Goal: Task Accomplishment & Management: Manage account settings

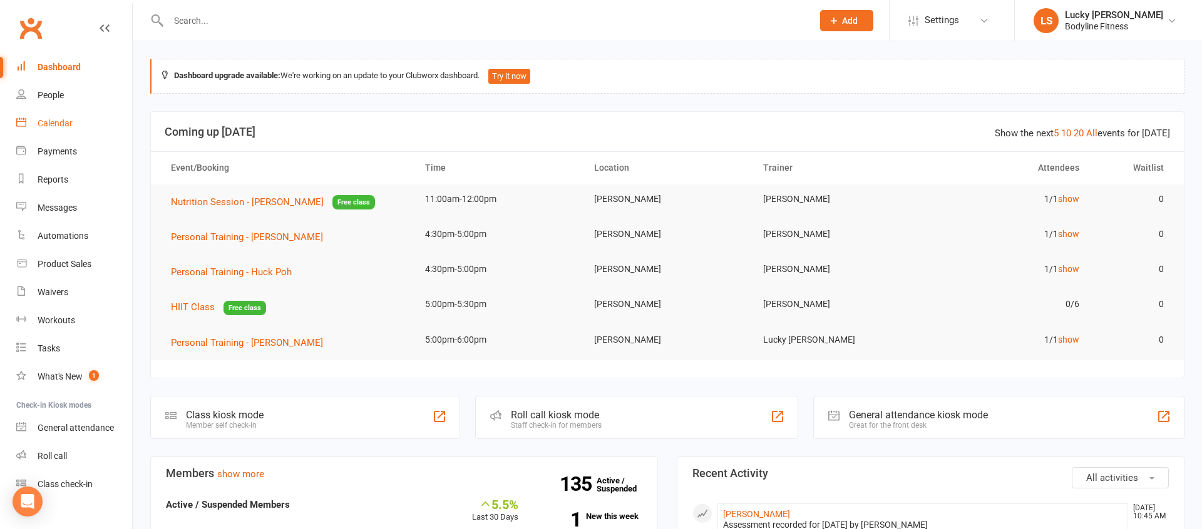
click at [52, 120] on div "Calendar" at bounding box center [55, 123] width 35 height 10
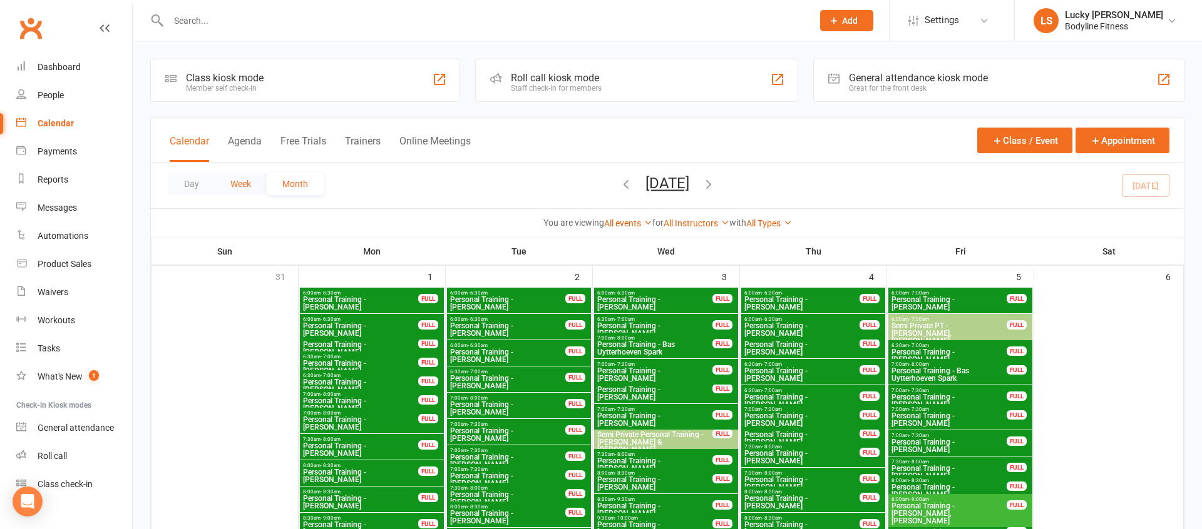
click at [222, 192] on button "Week" at bounding box center [241, 184] width 52 height 23
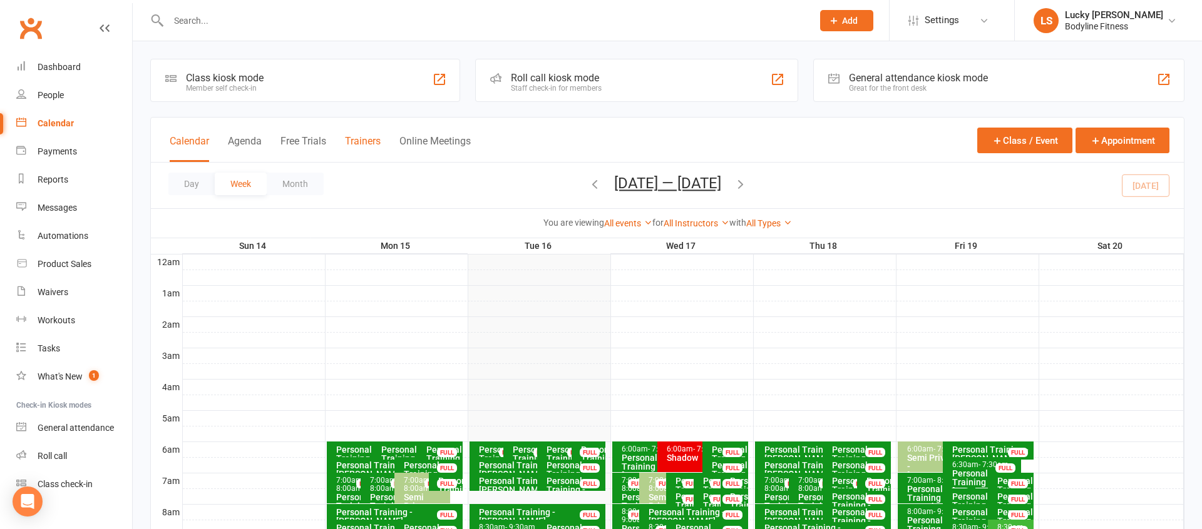
click at [348, 142] on button "Trainers" at bounding box center [363, 148] width 36 height 27
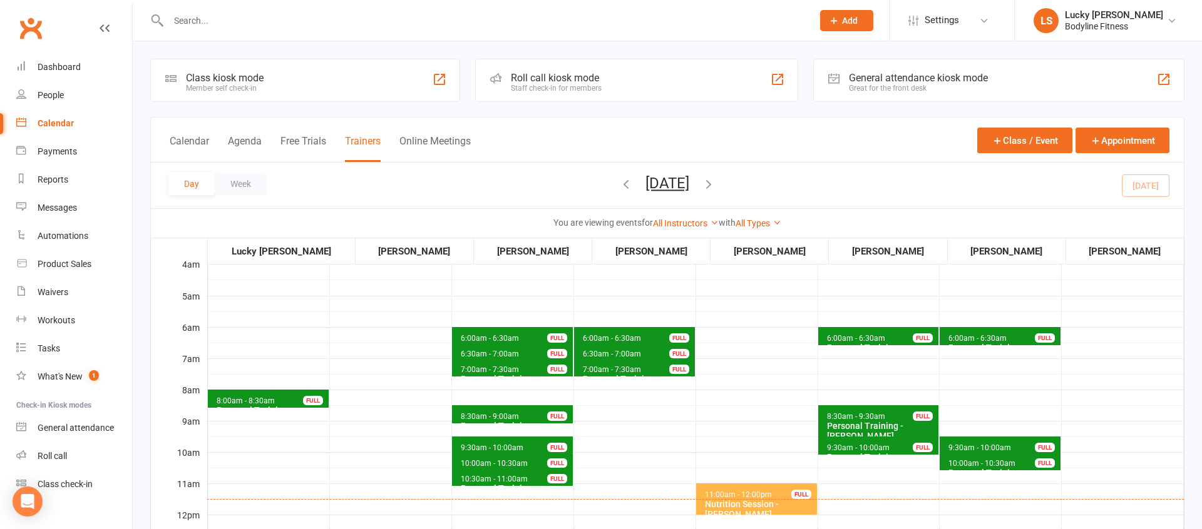
click at [619, 185] on icon "button" at bounding box center [626, 184] width 14 height 14
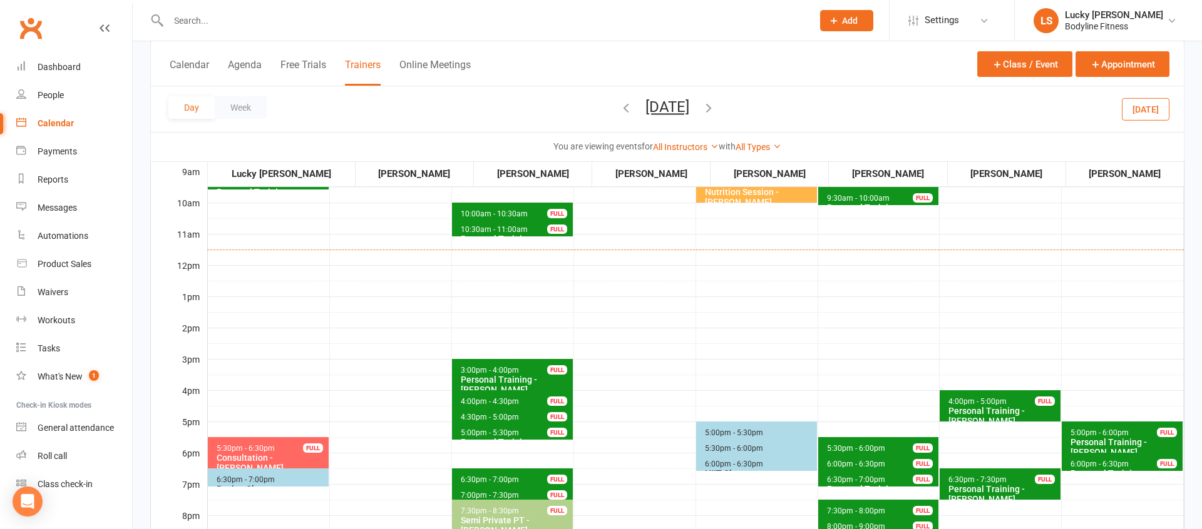
scroll to position [258, 0]
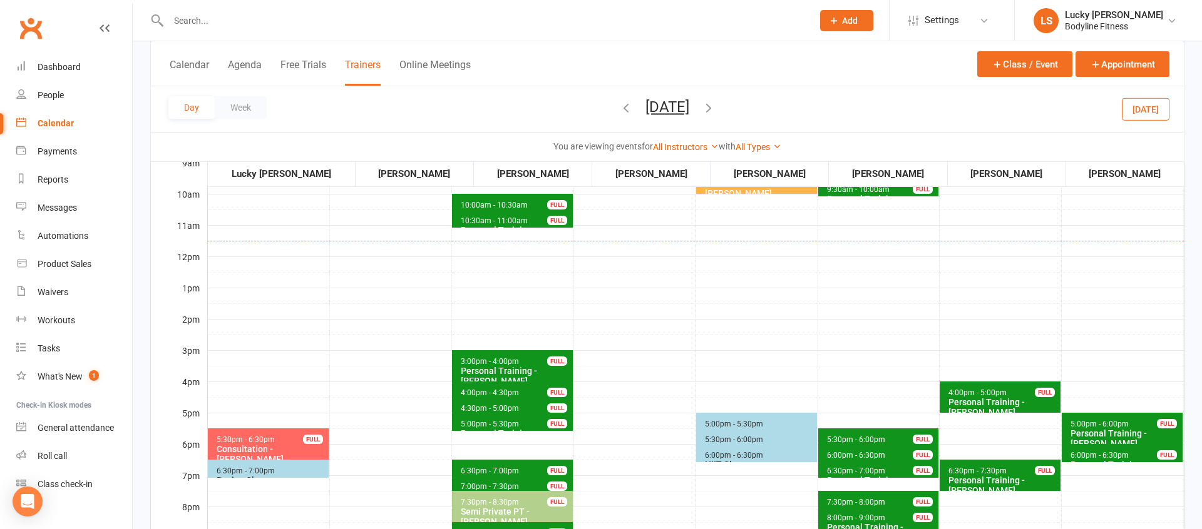
click at [996, 394] on span "4:00pm - 5:00pm" at bounding box center [977, 393] width 59 height 9
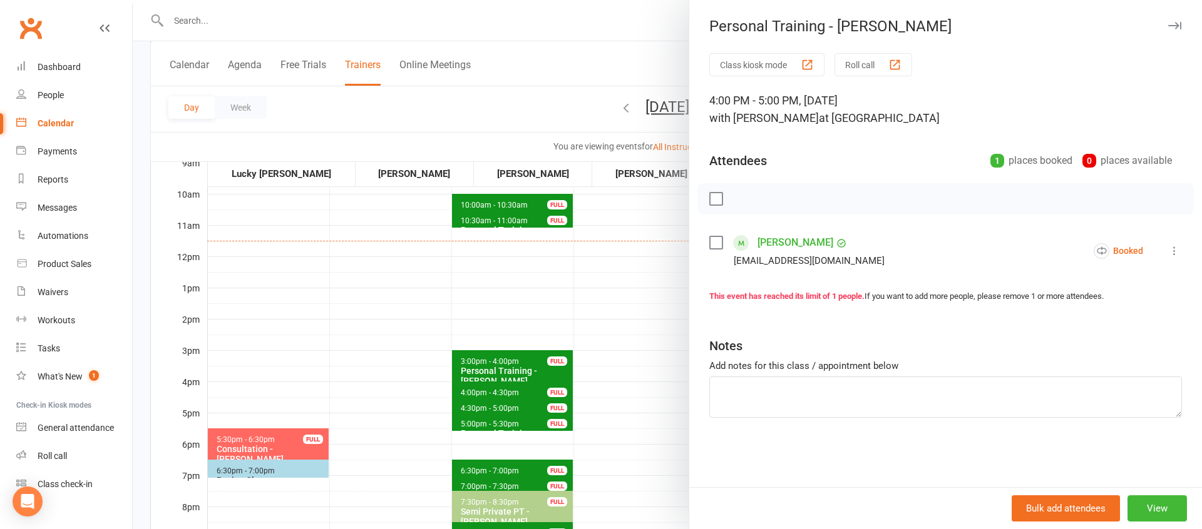
click at [790, 241] on link "[PERSON_NAME]" at bounding box center [795, 243] width 76 height 20
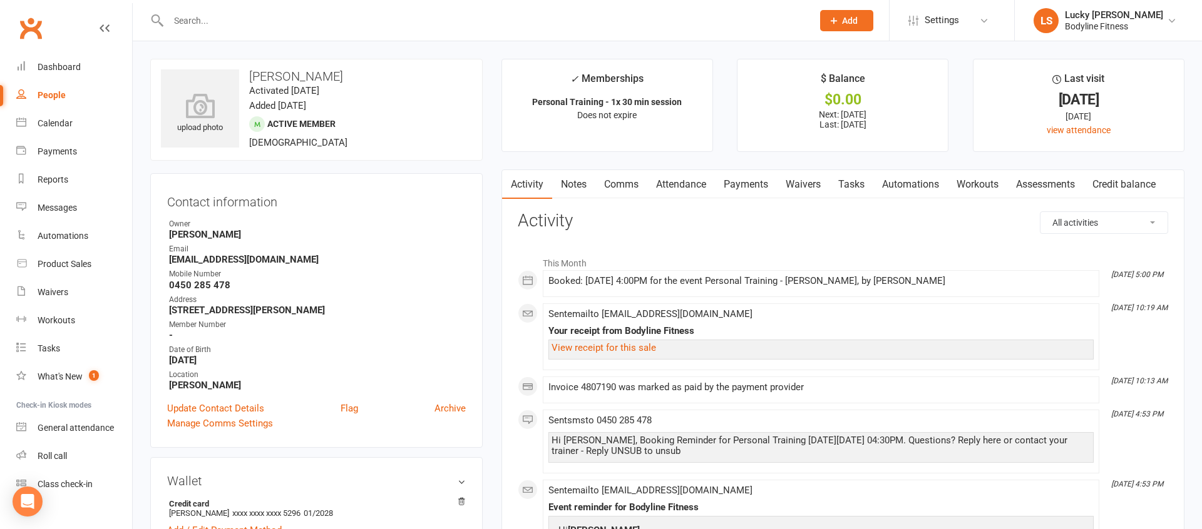
click at [761, 183] on link "Payments" at bounding box center [746, 184] width 62 height 29
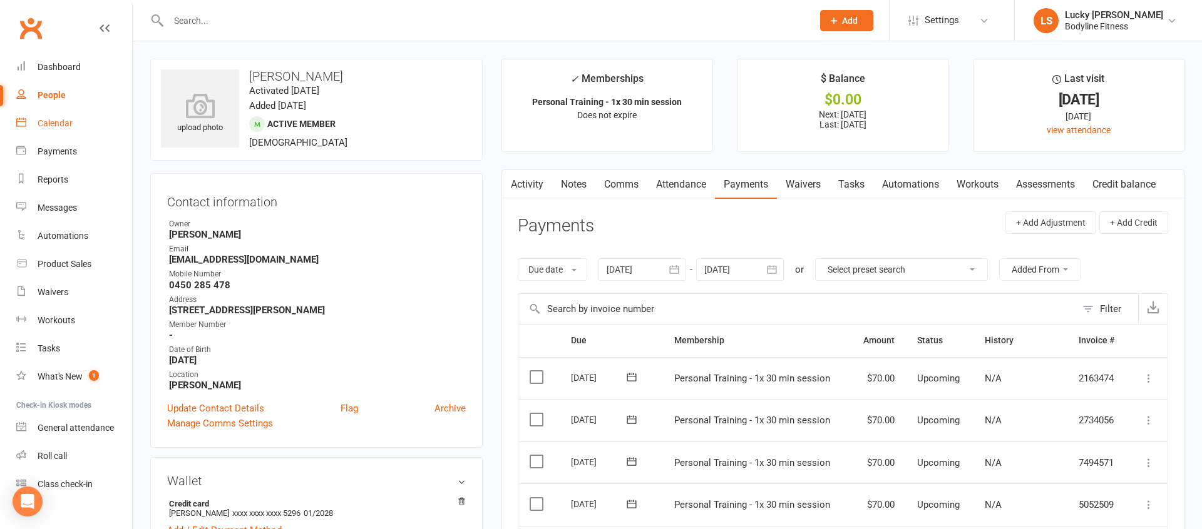
click at [43, 120] on div "Calendar" at bounding box center [55, 123] width 35 height 10
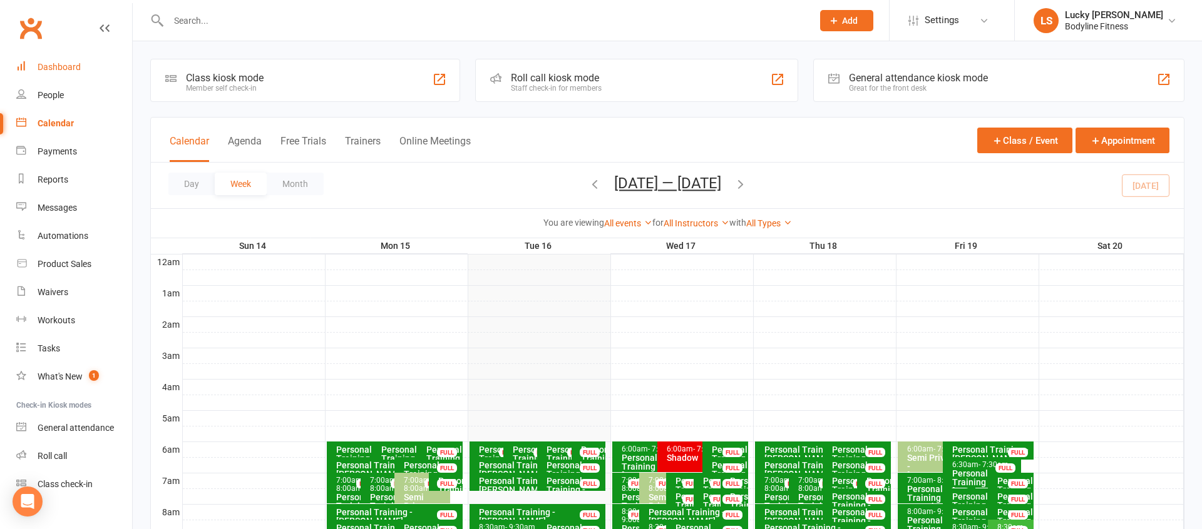
click at [68, 65] on div "Dashboard" at bounding box center [59, 67] width 43 height 10
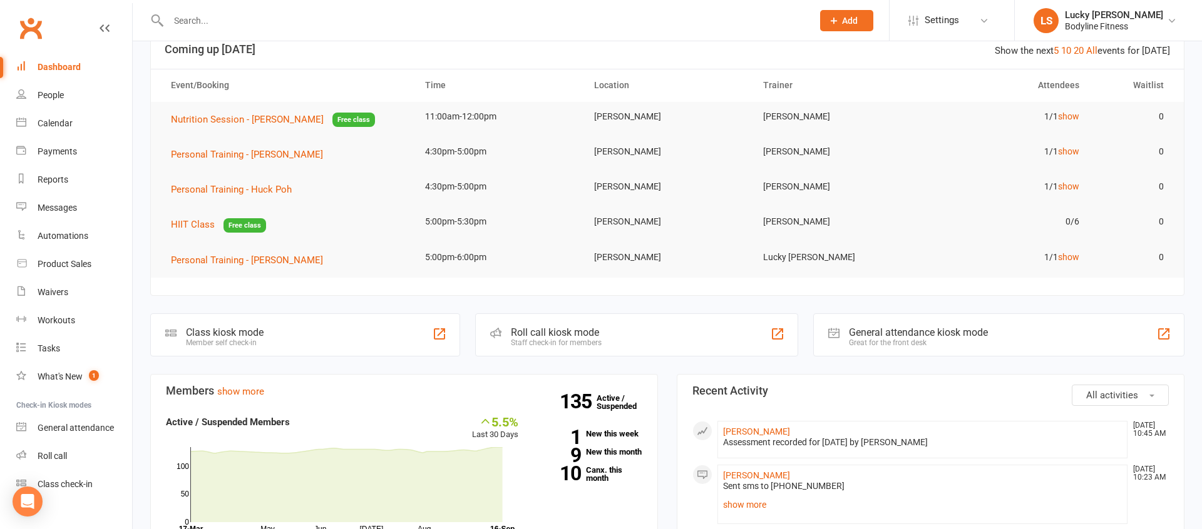
scroll to position [158, 0]
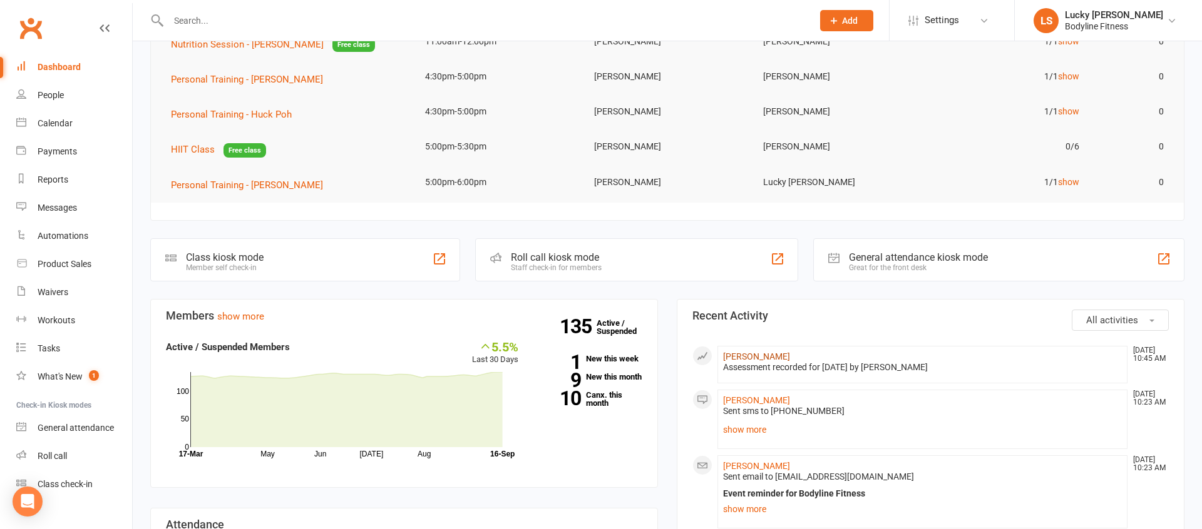
click at [749, 354] on link "[PERSON_NAME]" at bounding box center [756, 357] width 67 height 10
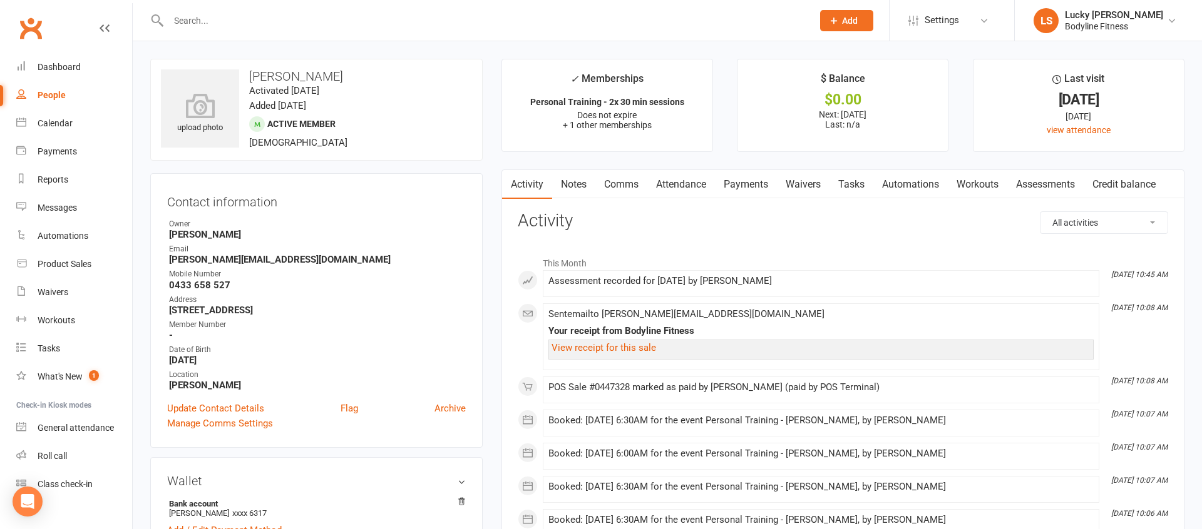
click at [749, 186] on link "Payments" at bounding box center [746, 184] width 62 height 29
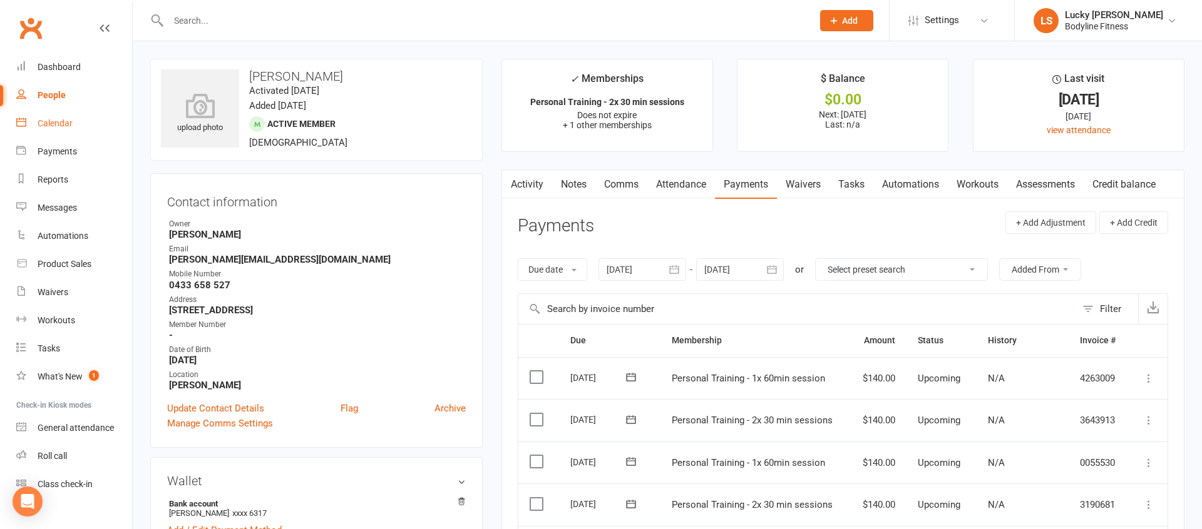
click at [45, 122] on div "Calendar" at bounding box center [55, 123] width 35 height 10
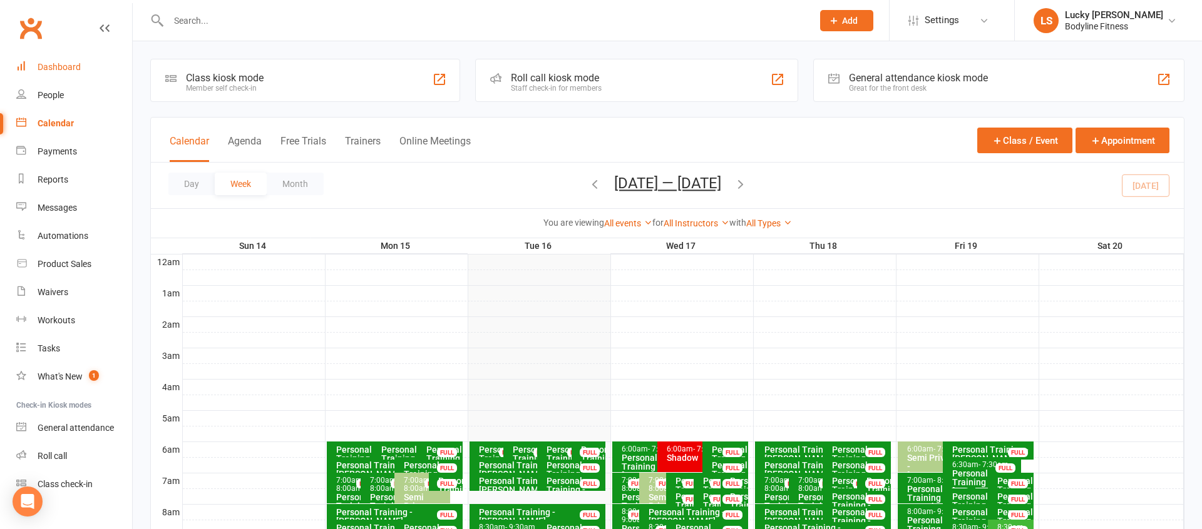
click at [73, 67] on div "Dashboard" at bounding box center [59, 67] width 43 height 10
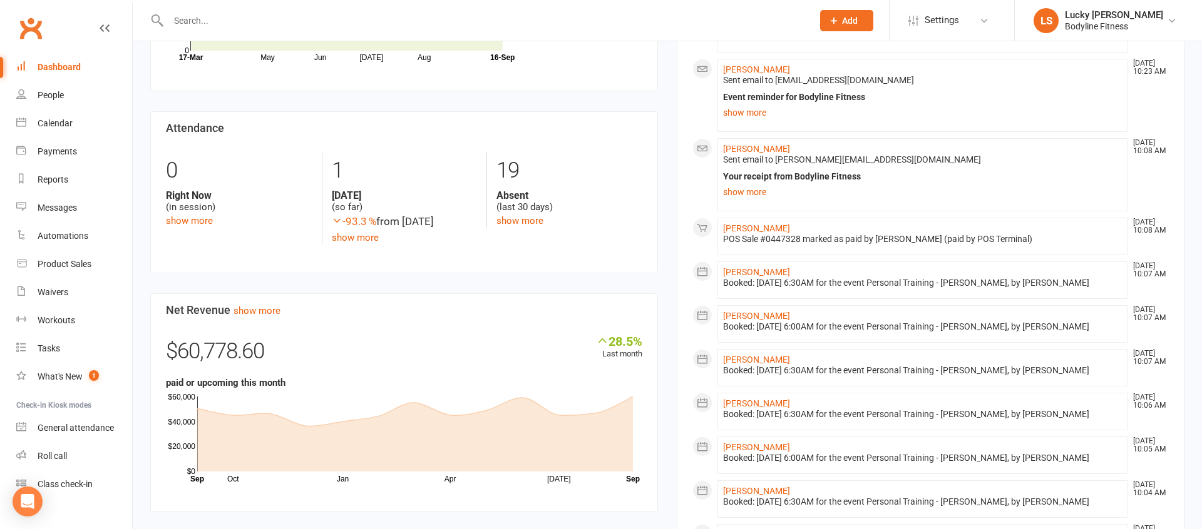
scroll to position [603, 0]
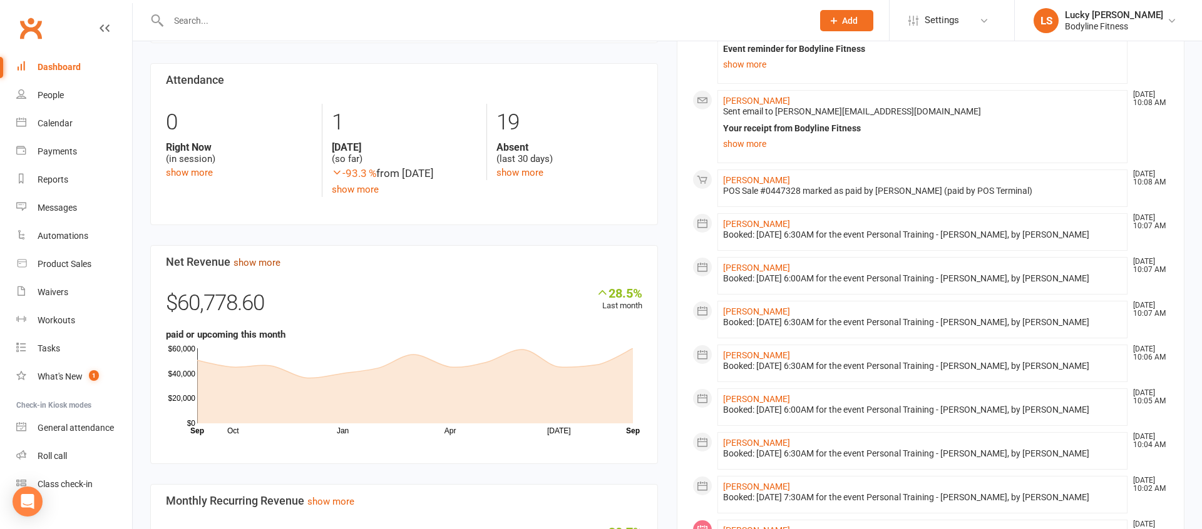
click at [265, 266] on link "show more" at bounding box center [256, 262] width 47 height 11
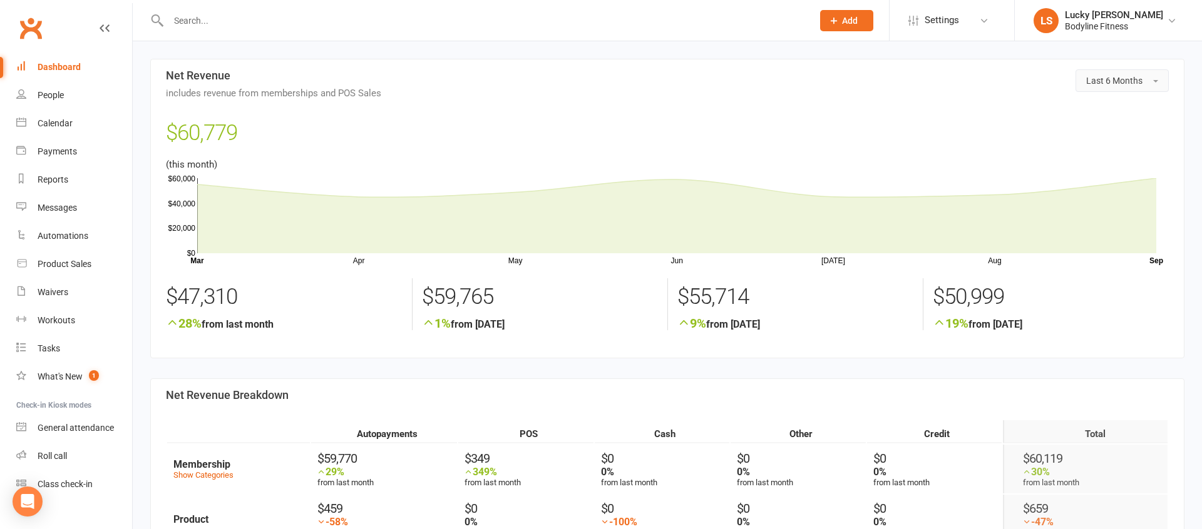
click at [1115, 78] on span "Last 6 Months" at bounding box center [1114, 81] width 56 height 10
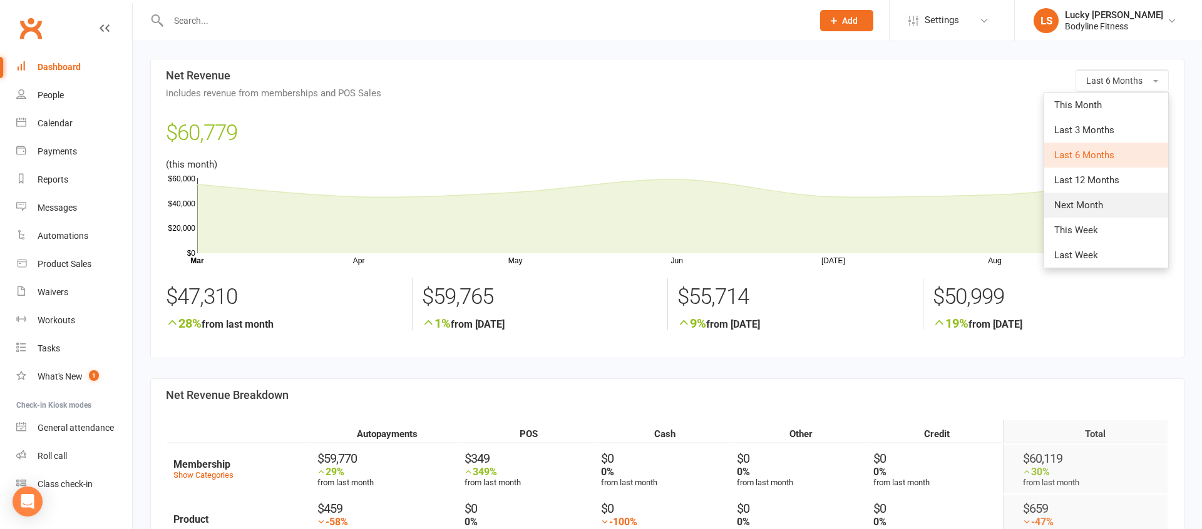
click at [1083, 201] on span "Next Month" at bounding box center [1078, 205] width 49 height 11
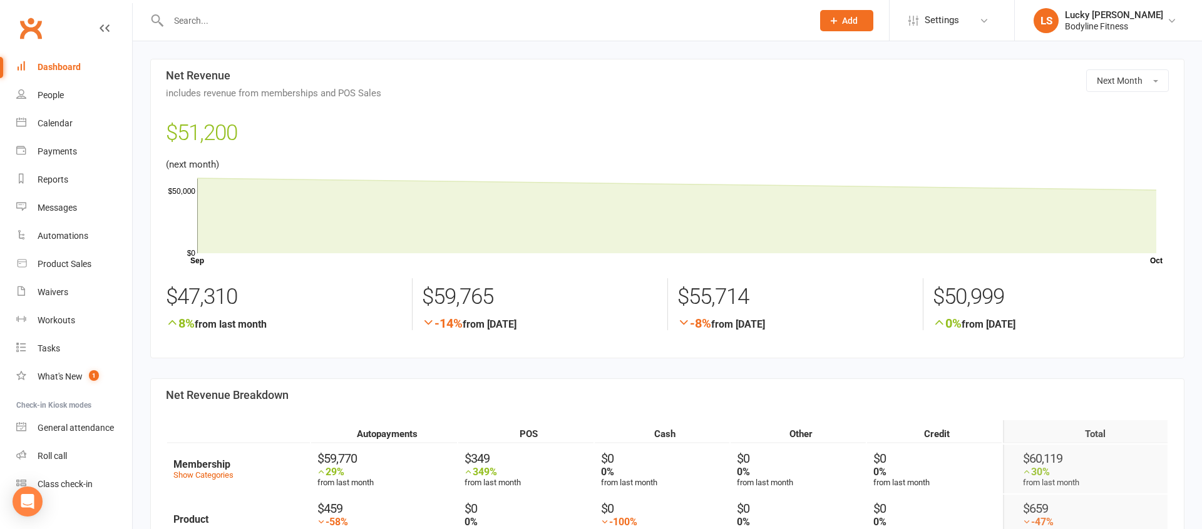
click at [72, 67] on div "Dashboard" at bounding box center [59, 67] width 43 height 10
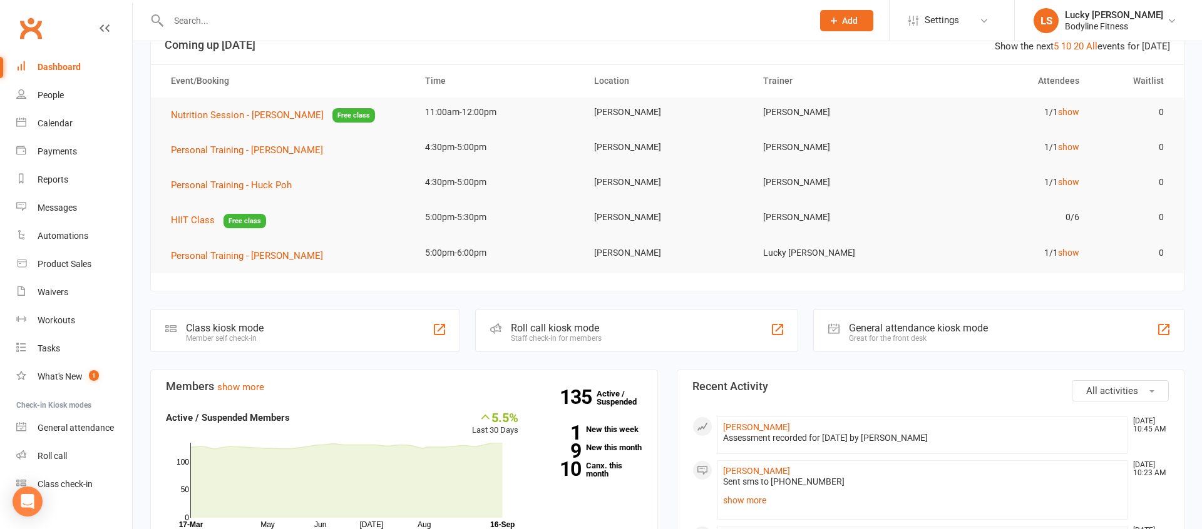
scroll to position [209, 0]
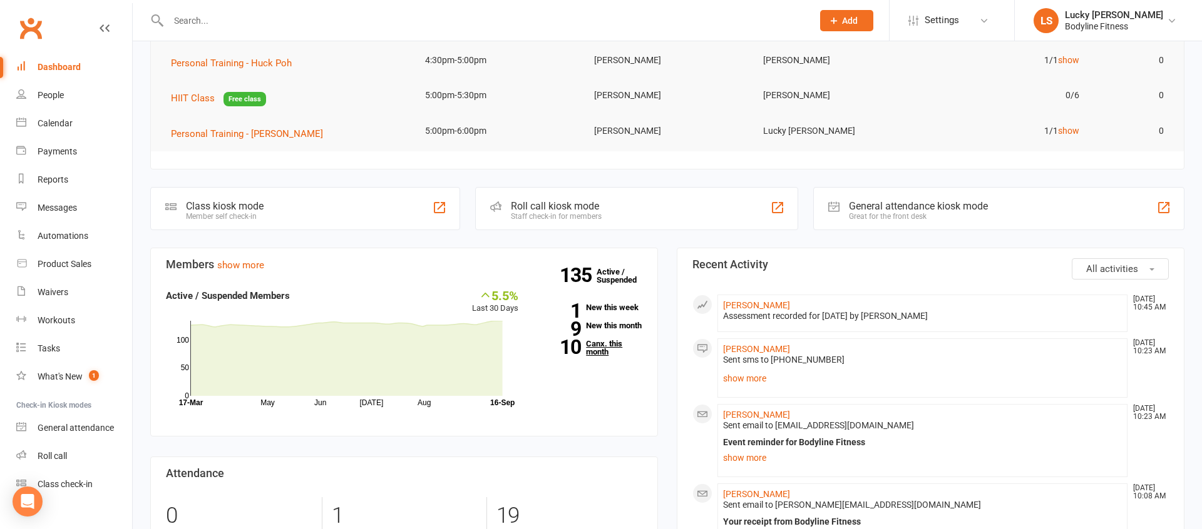
click at [595, 355] on link "10 Canx. this month" at bounding box center [589, 348] width 105 height 16
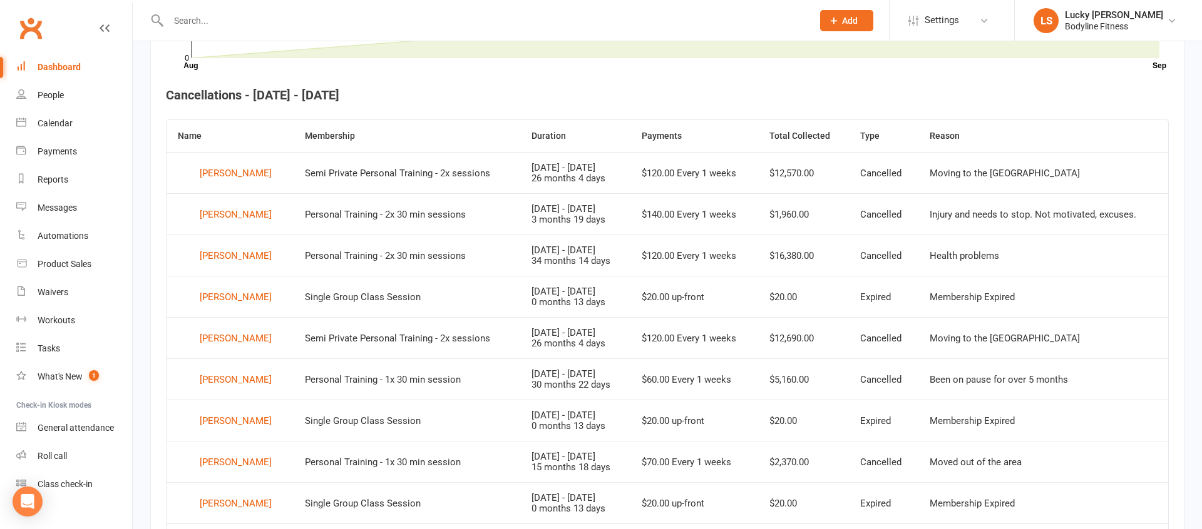
scroll to position [448, 0]
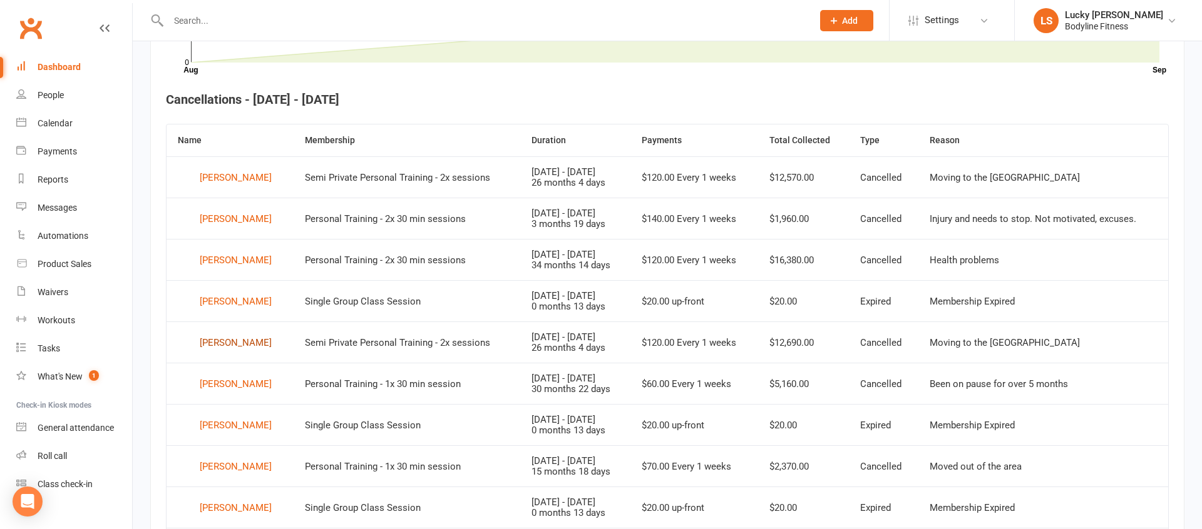
click at [210, 337] on div "Sam Powell" at bounding box center [236, 343] width 72 height 19
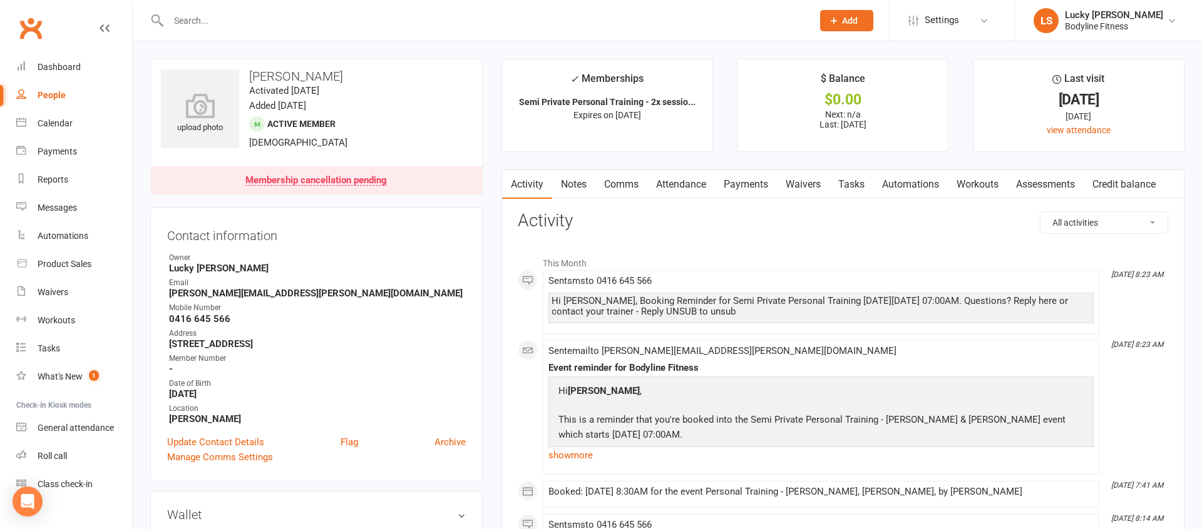
click at [760, 188] on link "Payments" at bounding box center [746, 184] width 62 height 29
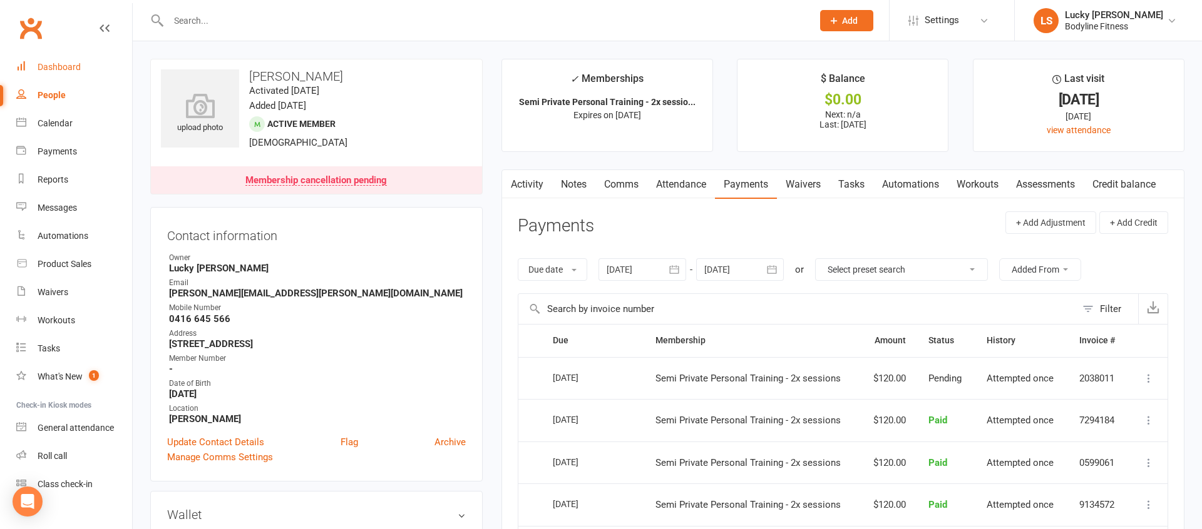
click at [62, 63] on div "Dashboard" at bounding box center [59, 67] width 43 height 10
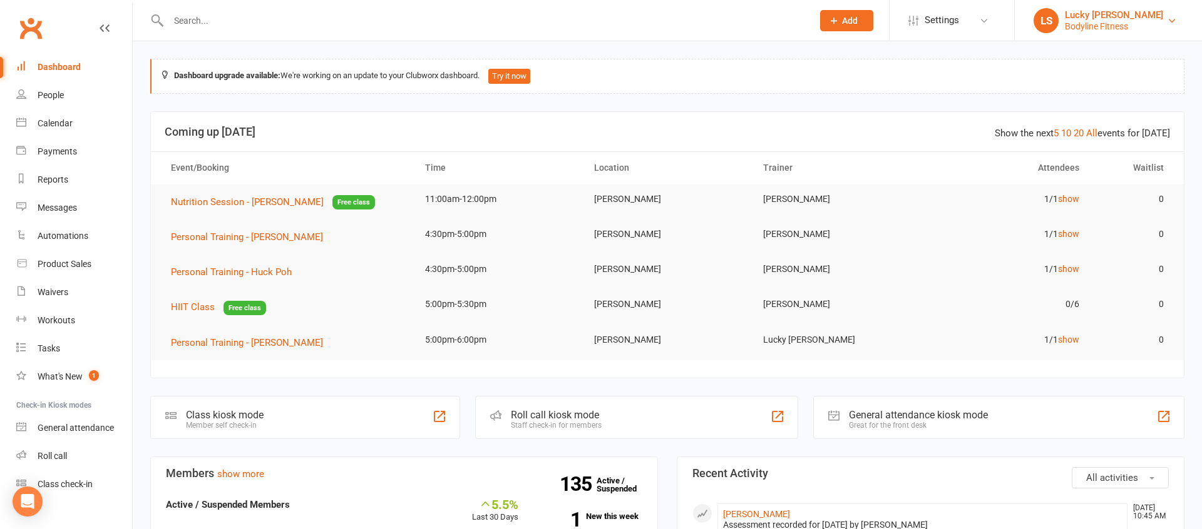
click at [1112, 19] on div "Lucky [PERSON_NAME]" at bounding box center [1114, 14] width 98 height 11
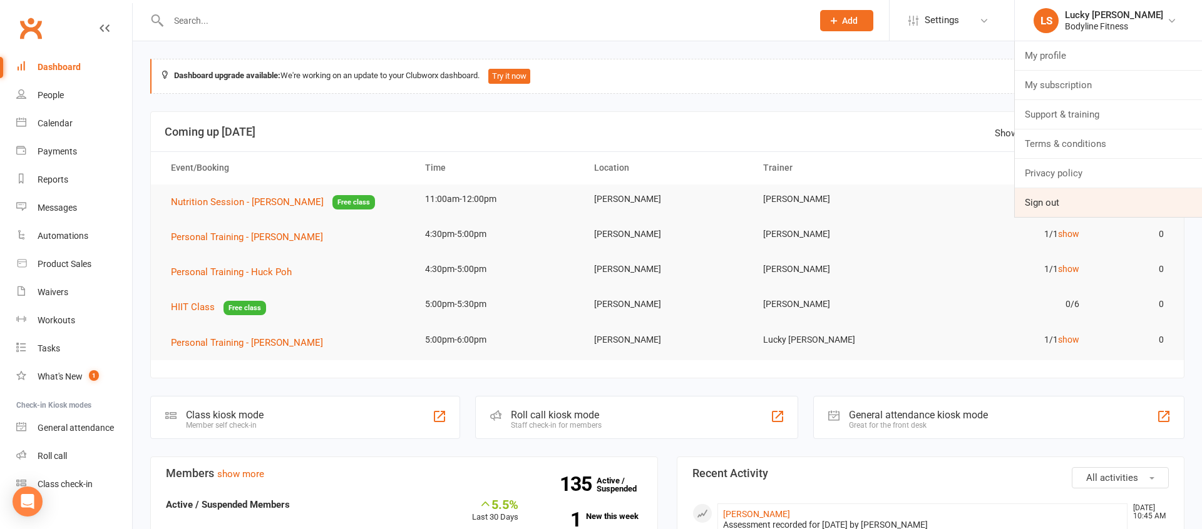
click at [1050, 201] on link "Sign out" at bounding box center [1108, 202] width 187 height 29
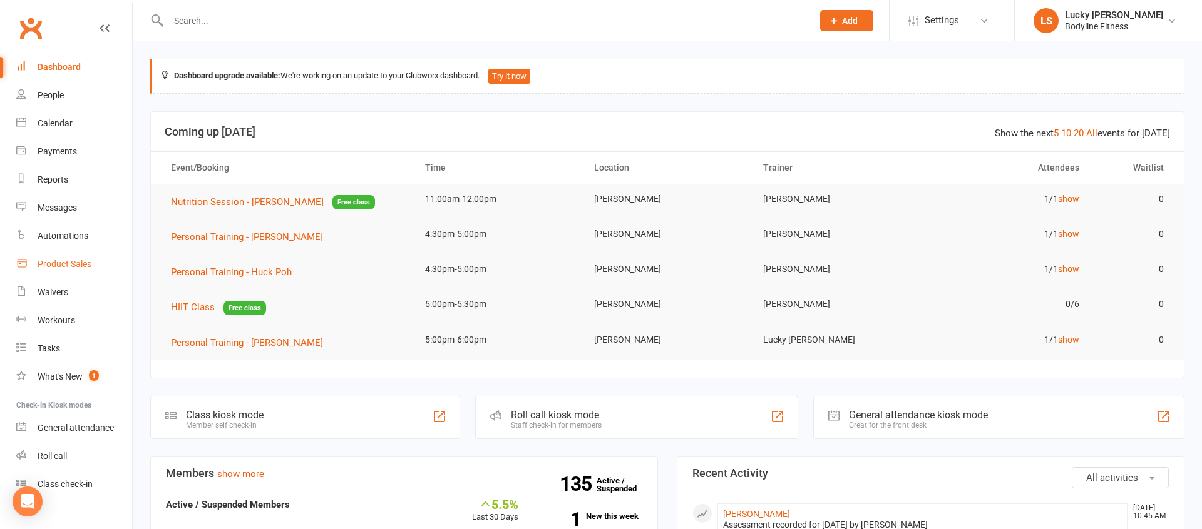
click at [71, 263] on div "Product Sales" at bounding box center [65, 264] width 54 height 10
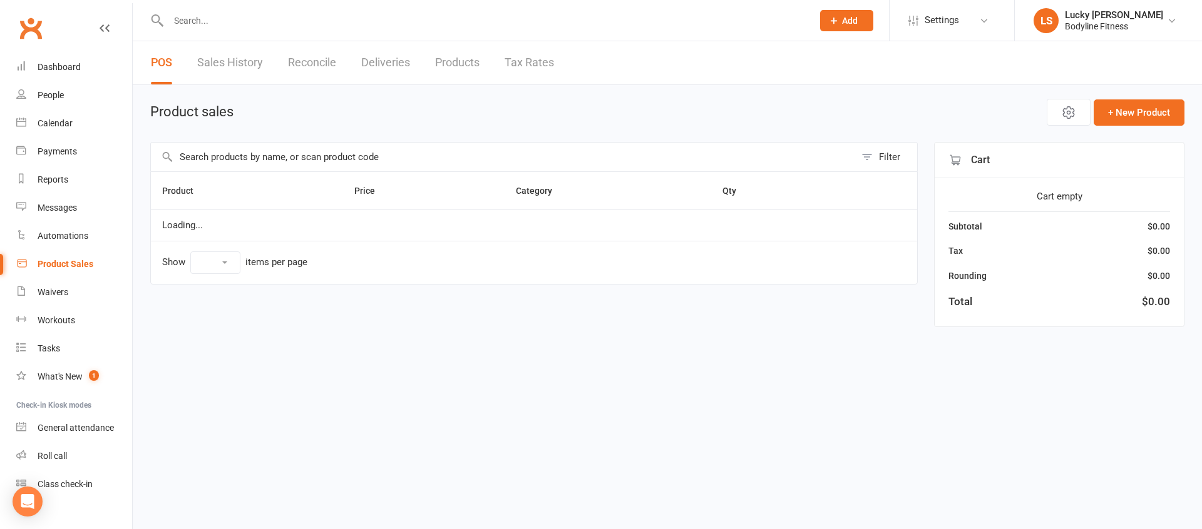
select select "100"
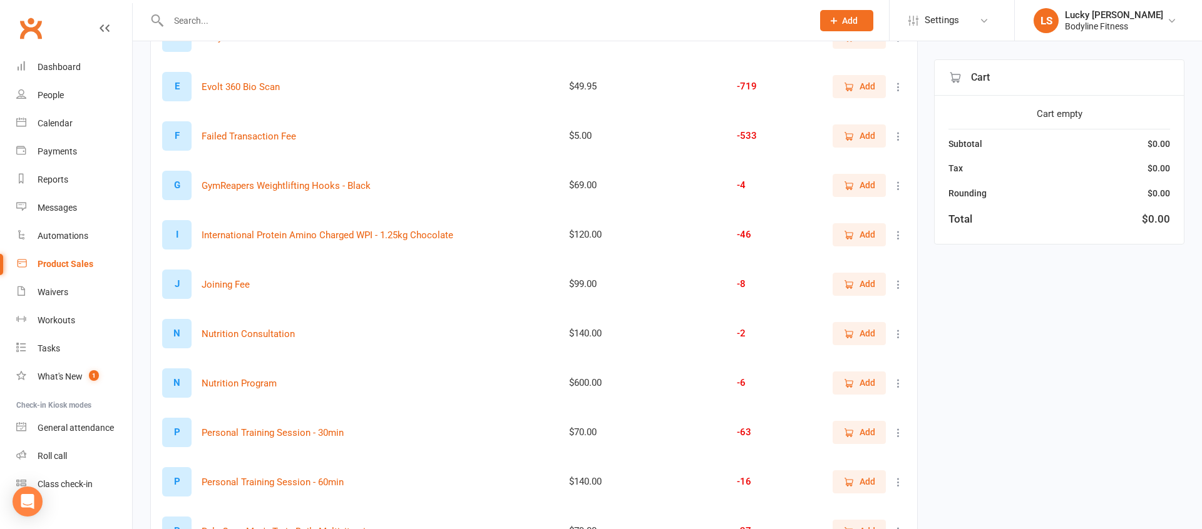
scroll to position [406, 0]
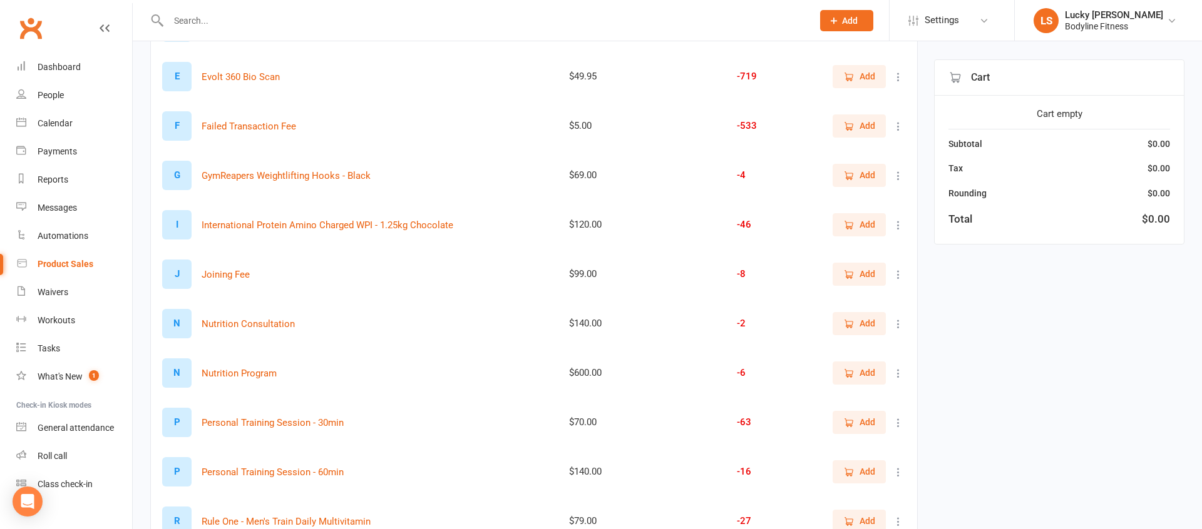
click at [857, 422] on span "Add" at bounding box center [859, 423] width 32 height 14
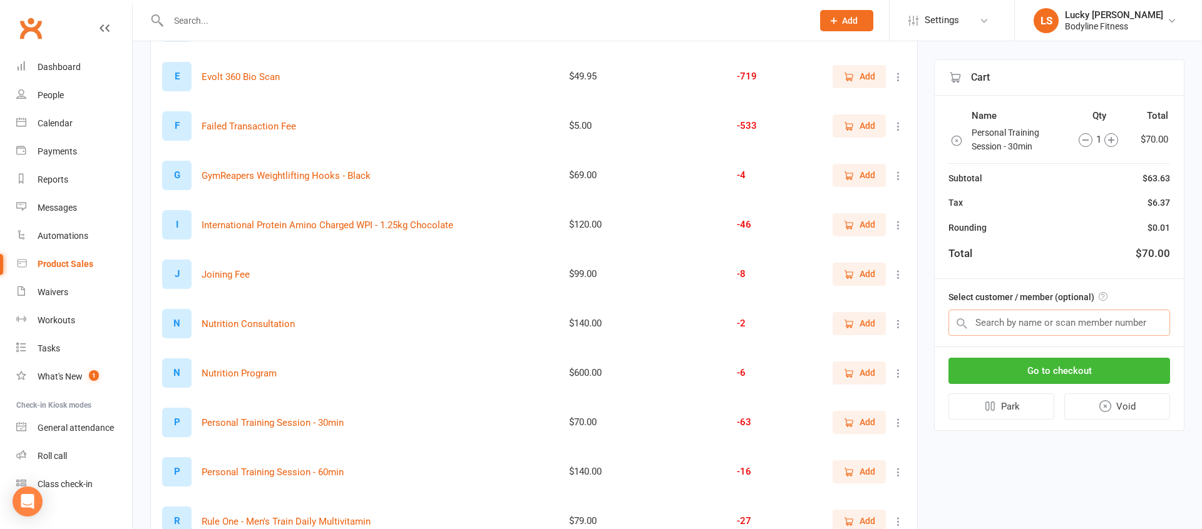
click at [1015, 311] on input "text" at bounding box center [1059, 323] width 222 height 26
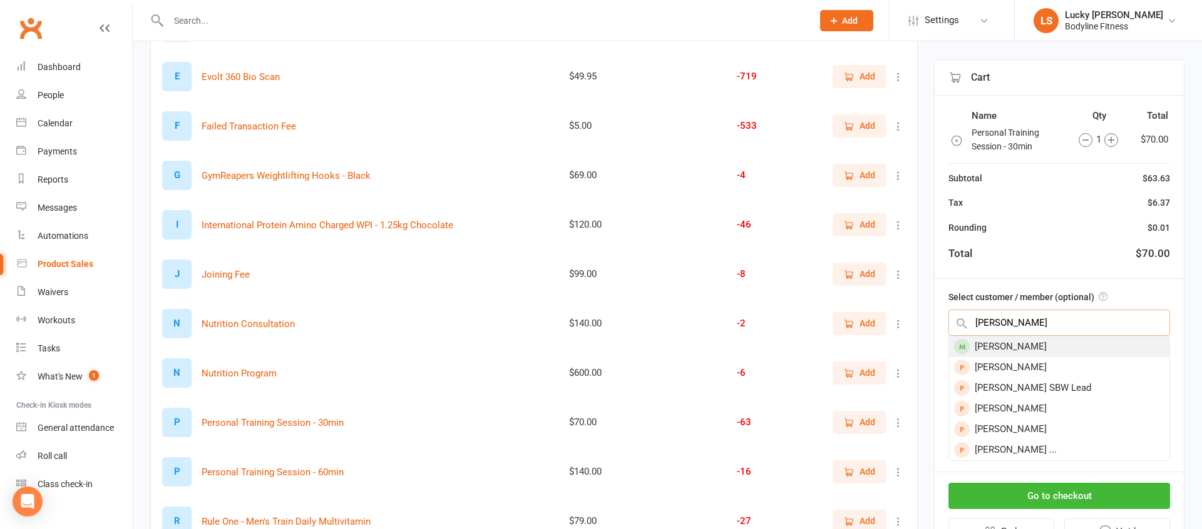
type input "sam lo"
click at [1007, 344] on div "[PERSON_NAME]" at bounding box center [1059, 347] width 220 height 21
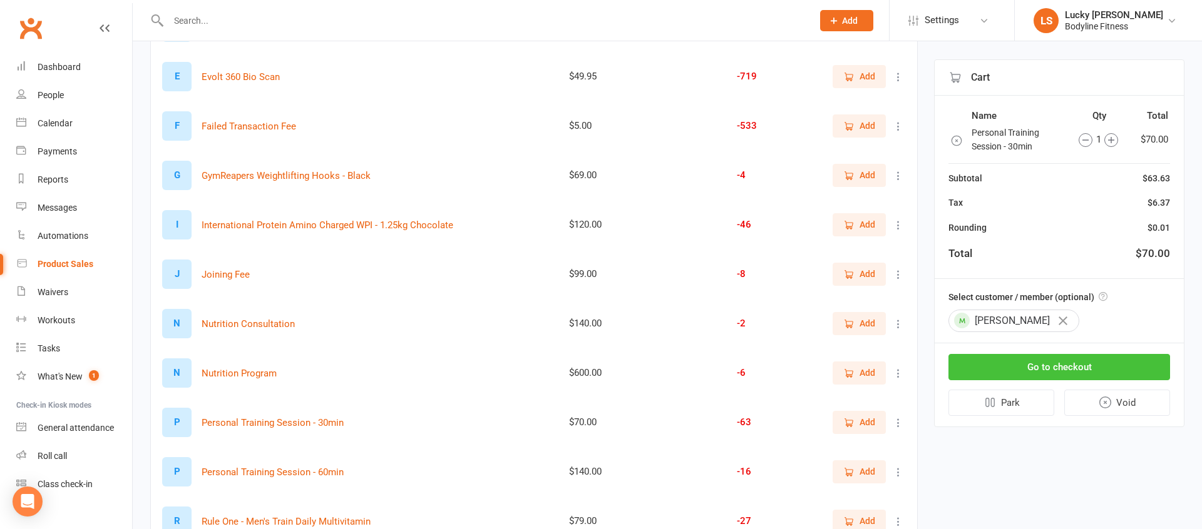
click at [1032, 369] on button "Go to checkout" at bounding box center [1059, 367] width 222 height 26
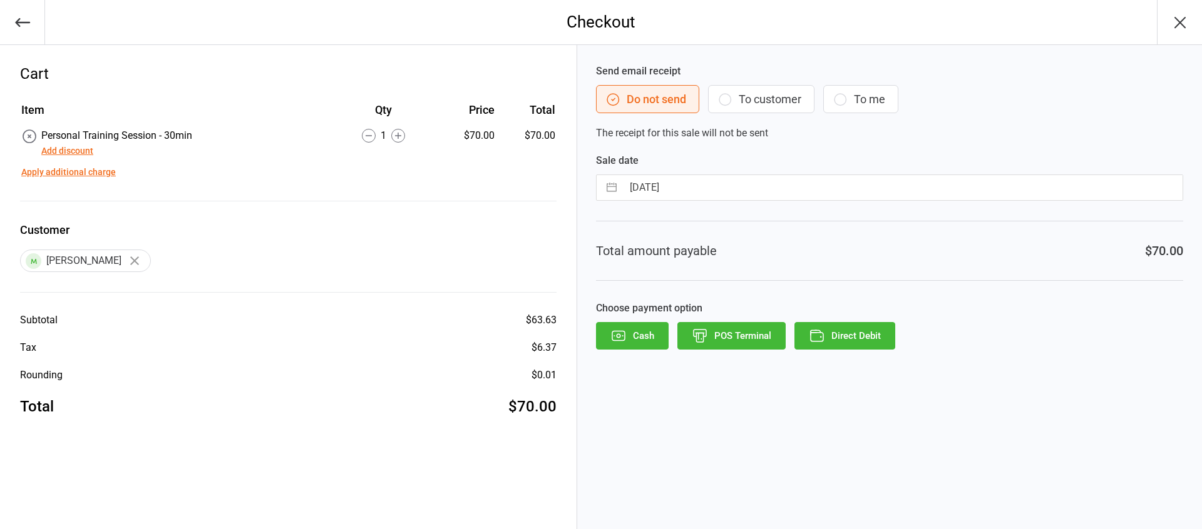
click at [770, 99] on button "To customer" at bounding box center [761, 99] width 106 height 28
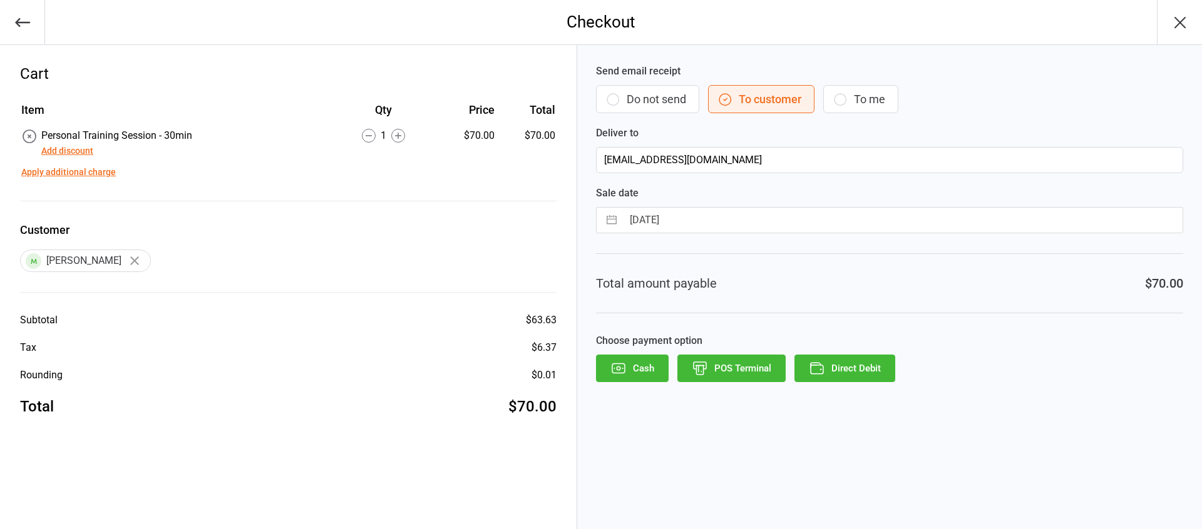
click at [861, 368] on button "Direct Debit" at bounding box center [844, 369] width 101 height 28
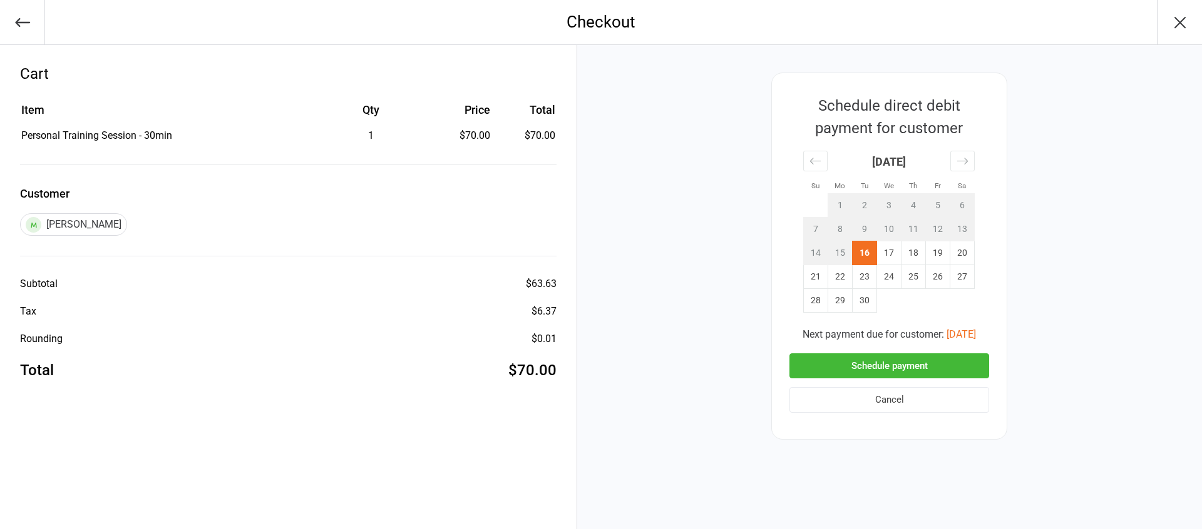
click at [23, 24] on icon "button" at bounding box center [23, 23] width 18 height 18
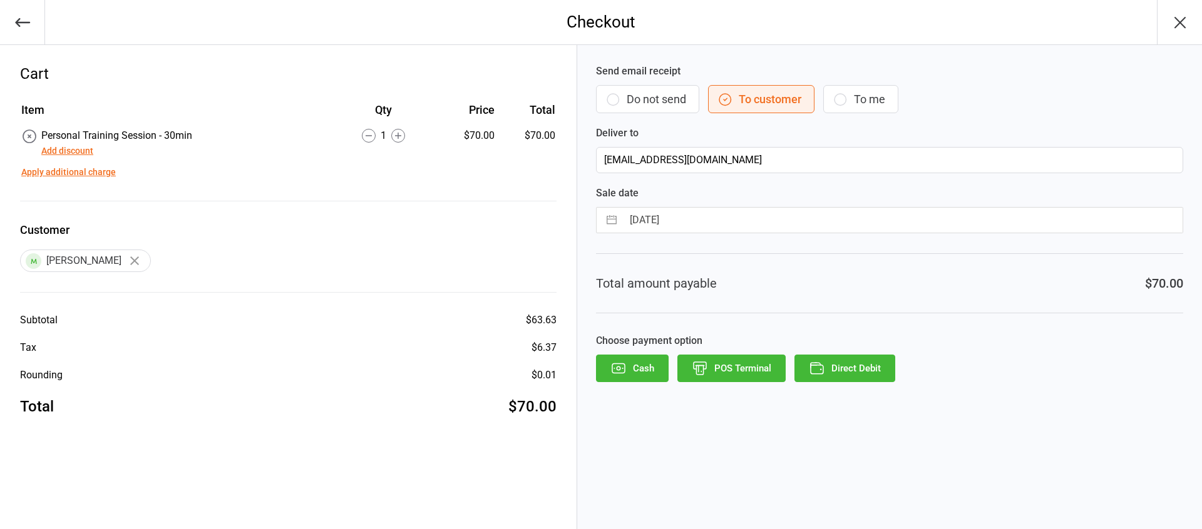
click at [670, 224] on input "[DATE]" at bounding box center [903, 220] width 560 height 25
select select "7"
select select "2025"
select select "8"
select select "2025"
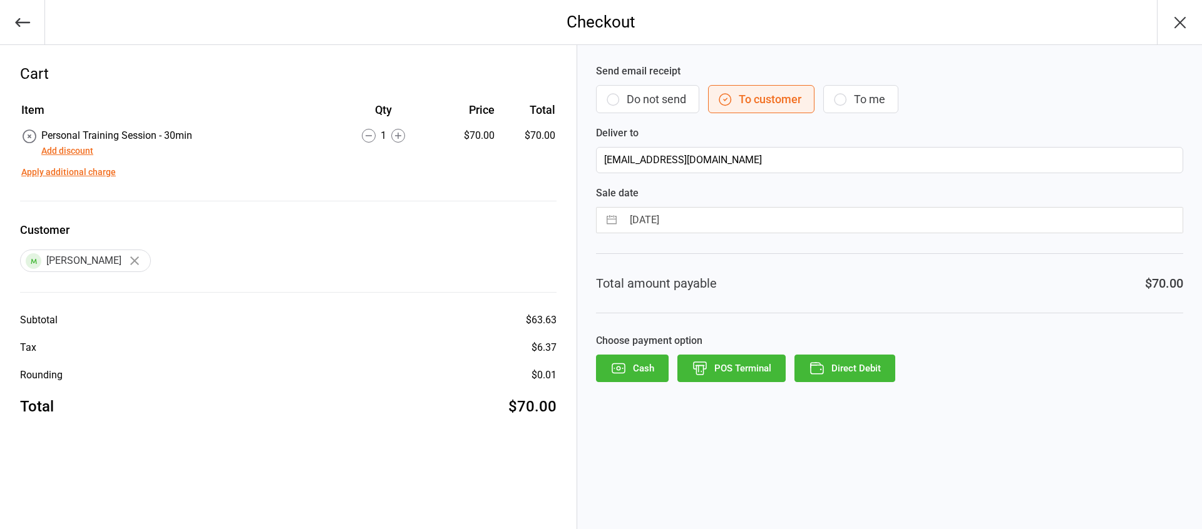
select select "9"
select select "2025"
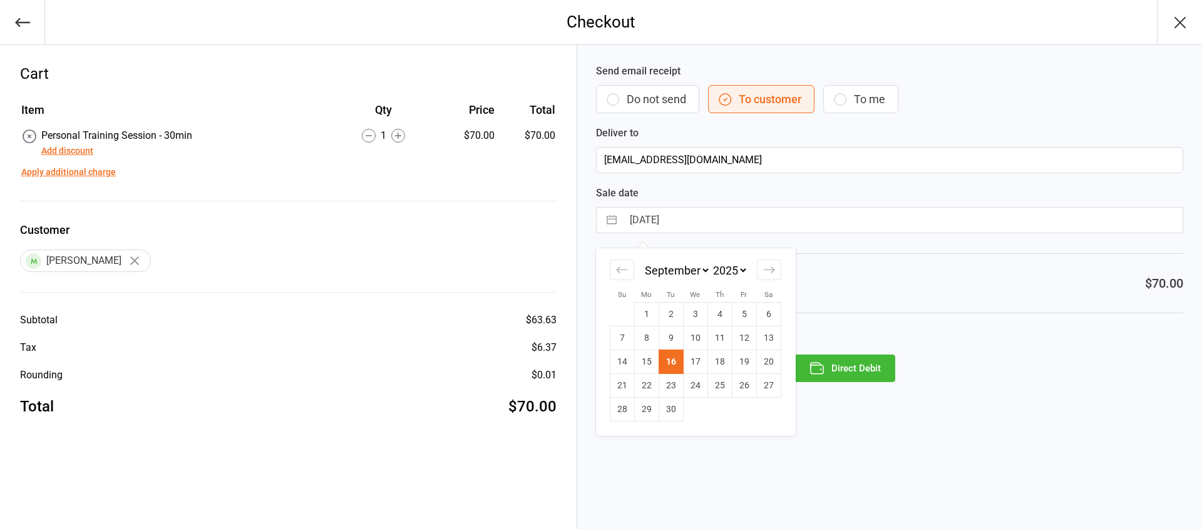
click at [643, 364] on td "15" at bounding box center [646, 362] width 24 height 24
type input "[DATE]"
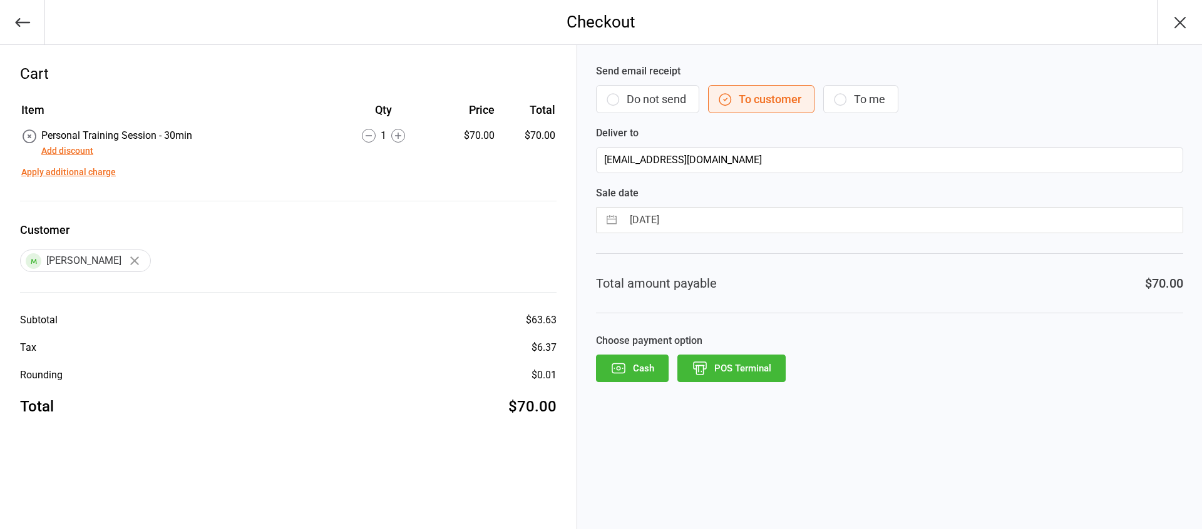
click at [700, 228] on input "[DATE]" at bounding box center [903, 220] width 560 height 25
select select "7"
select select "2025"
select select "8"
select select "2025"
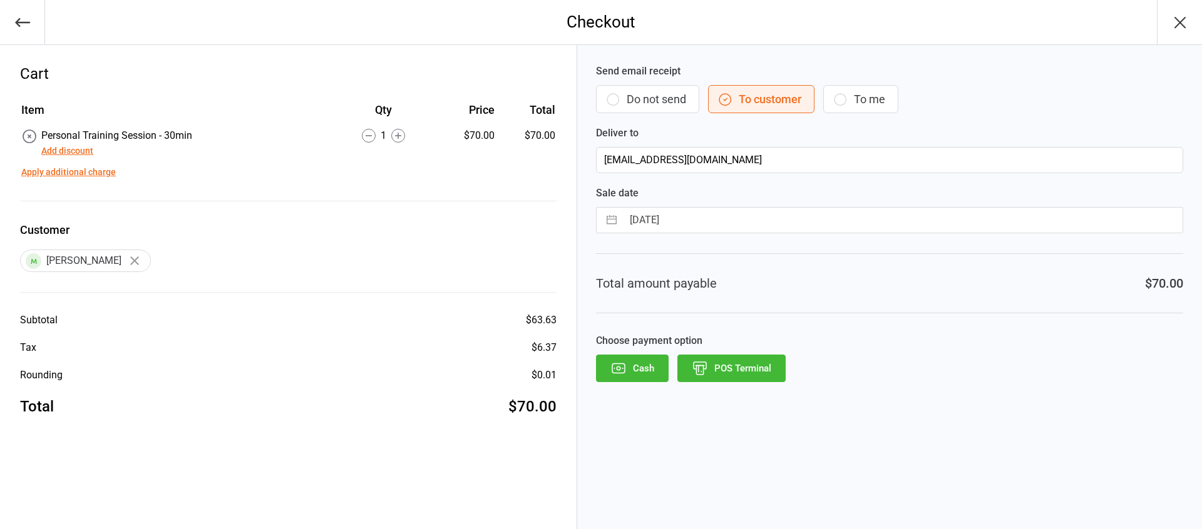
select select "9"
select select "2025"
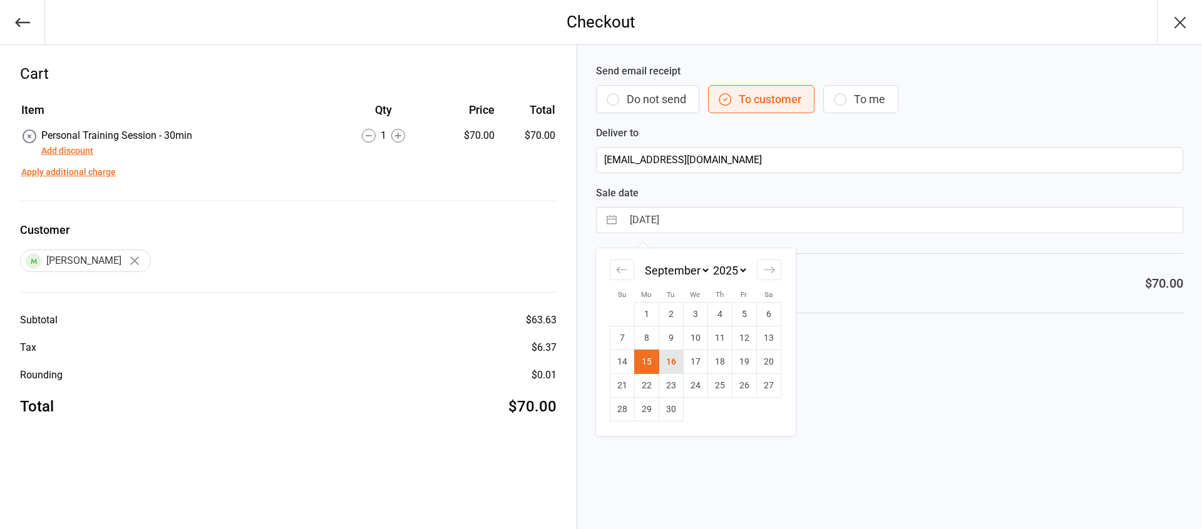
click at [672, 357] on td "16" at bounding box center [670, 362] width 24 height 24
type input "[DATE]"
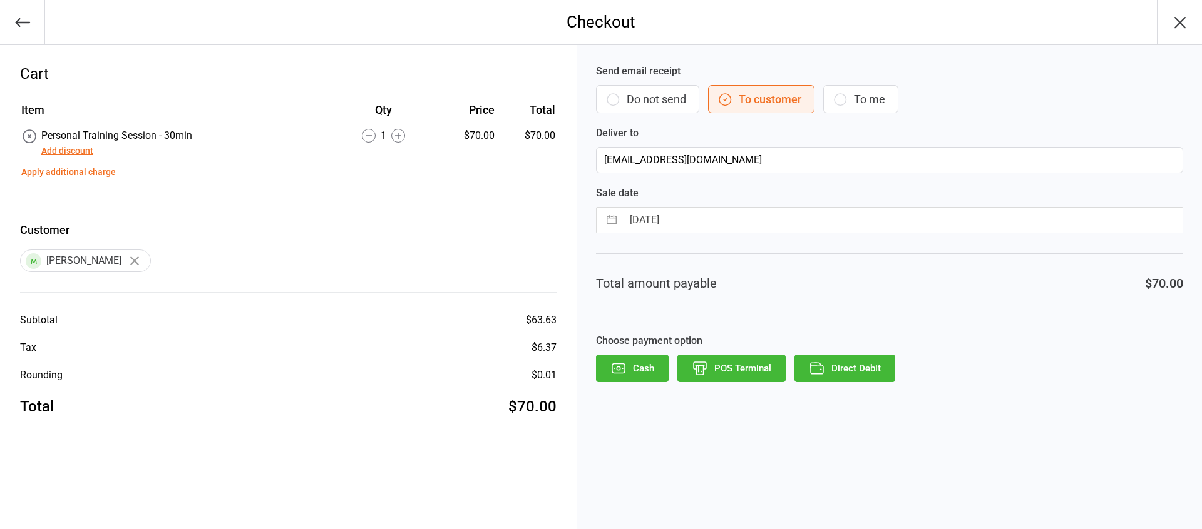
click at [864, 370] on button "Direct Debit" at bounding box center [844, 369] width 101 height 28
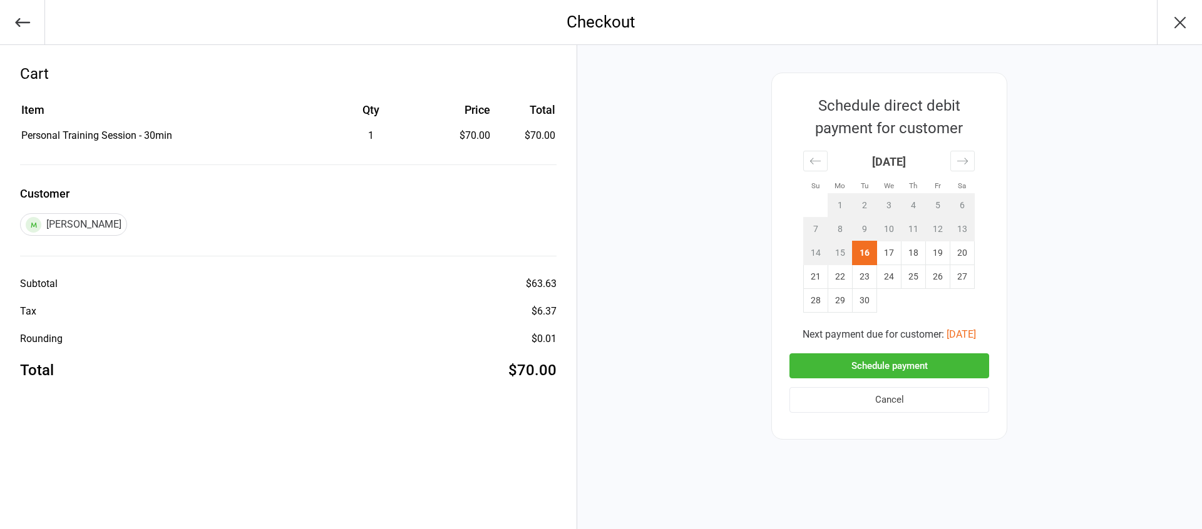
click at [876, 364] on button "Schedule payment" at bounding box center [889, 367] width 200 height 26
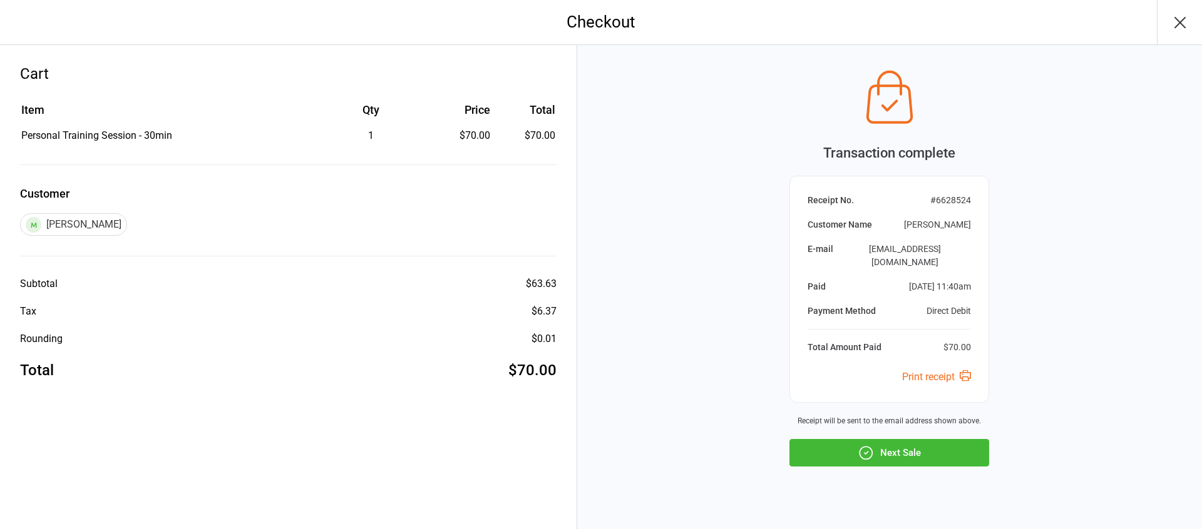
click at [887, 441] on button "Next Sale" at bounding box center [889, 453] width 200 height 28
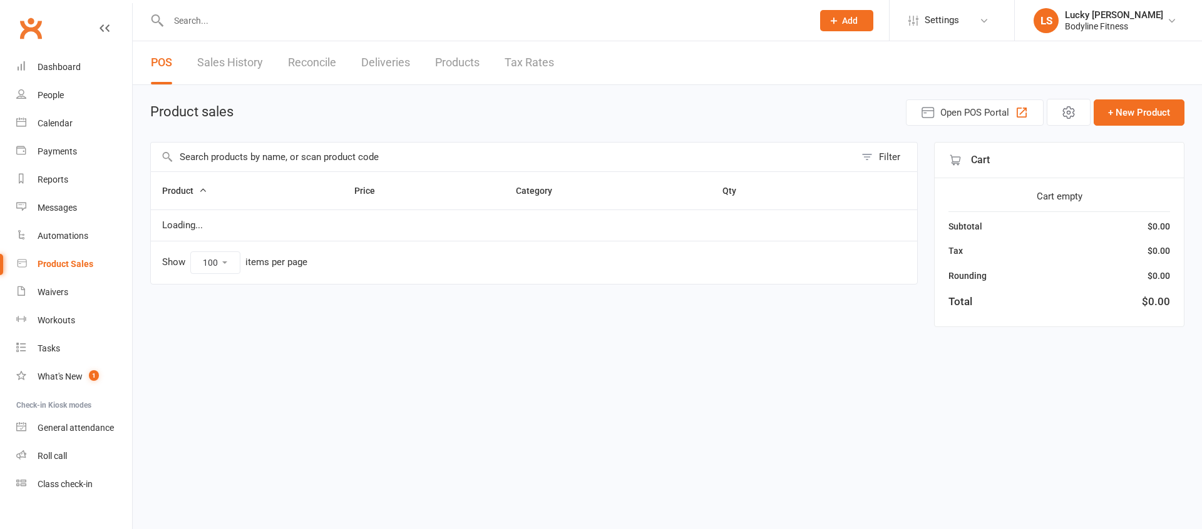
select select "100"
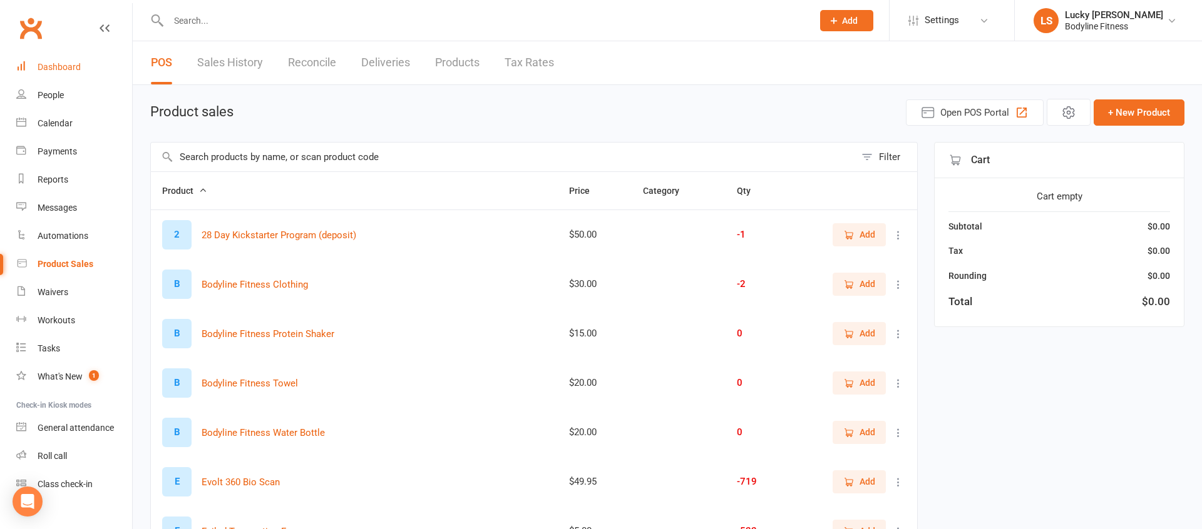
click at [59, 66] on div "Dashboard" at bounding box center [59, 67] width 43 height 10
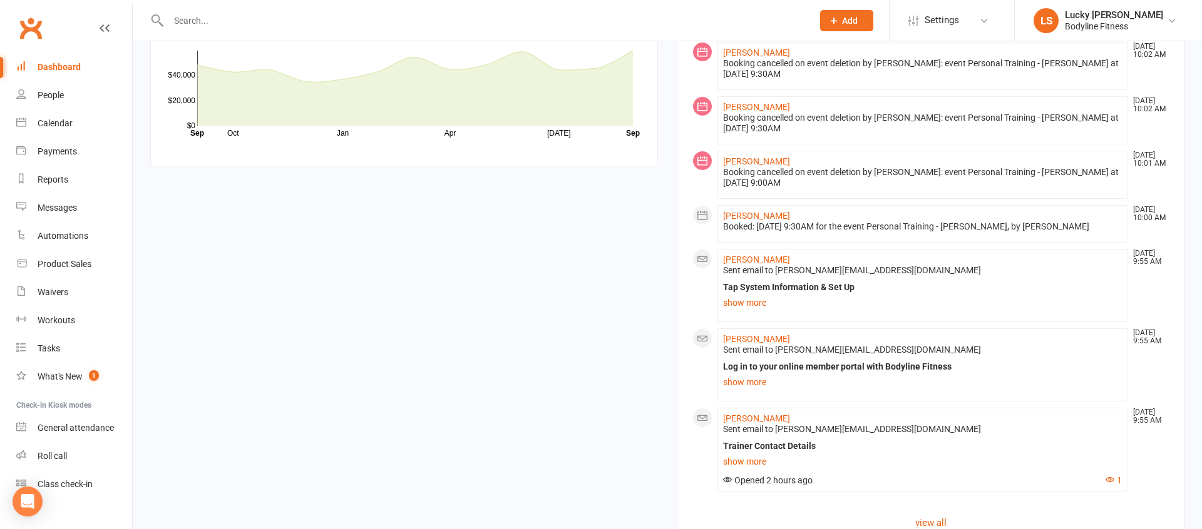
scroll to position [1187, 0]
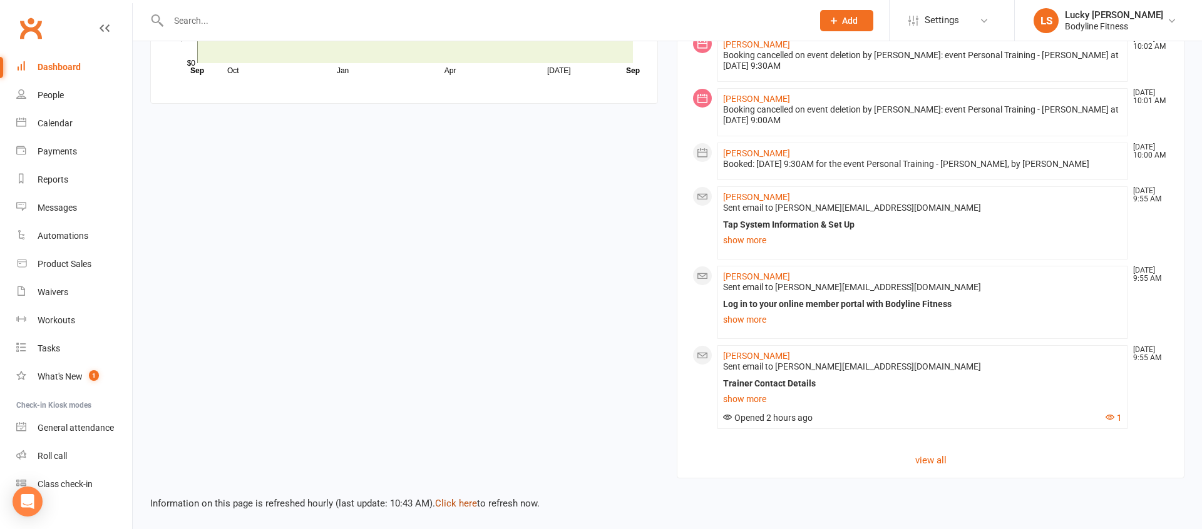
click at [466, 504] on link "Click here" at bounding box center [456, 503] width 42 height 11
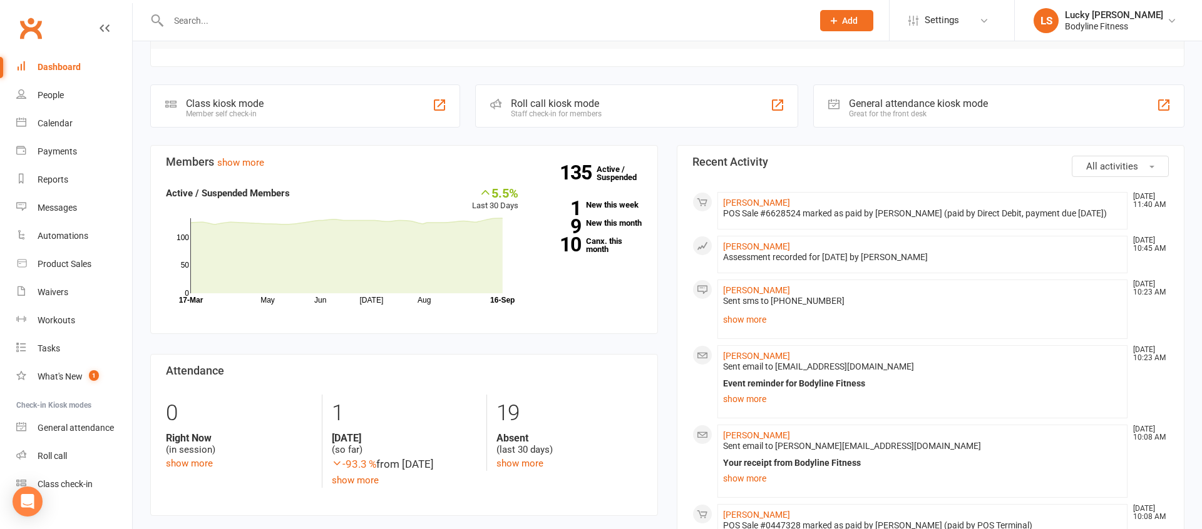
scroll to position [311, 0]
click at [756, 200] on link "[PERSON_NAME]" at bounding box center [756, 203] width 67 height 10
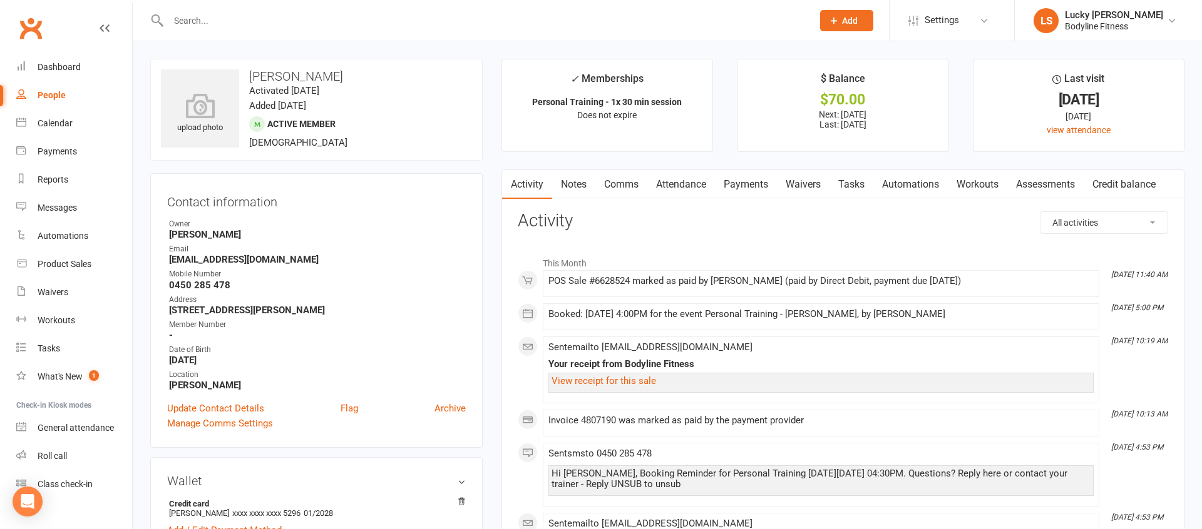
click at [744, 186] on link "Payments" at bounding box center [746, 184] width 62 height 29
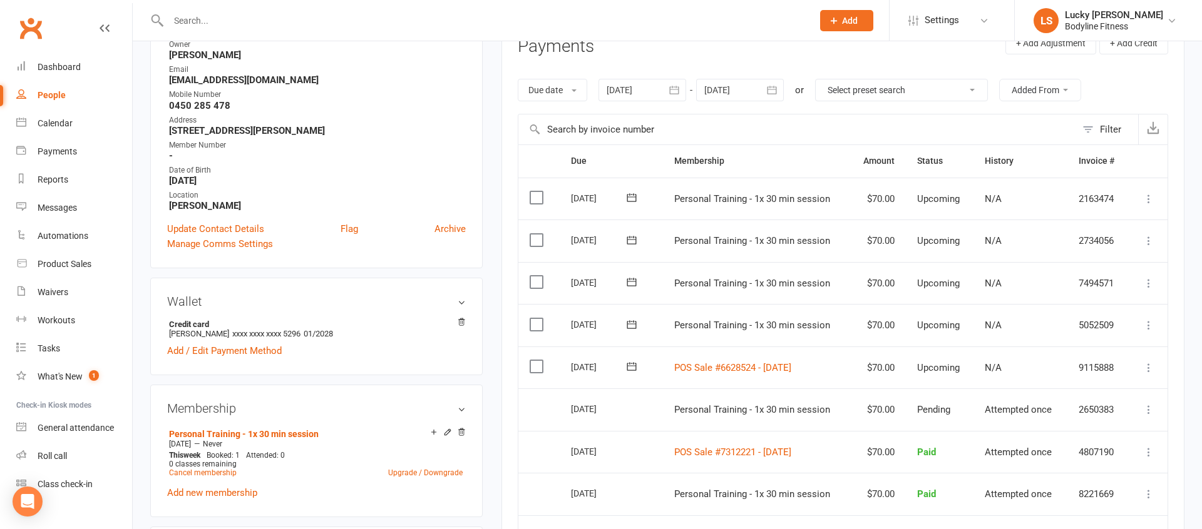
scroll to position [155, 0]
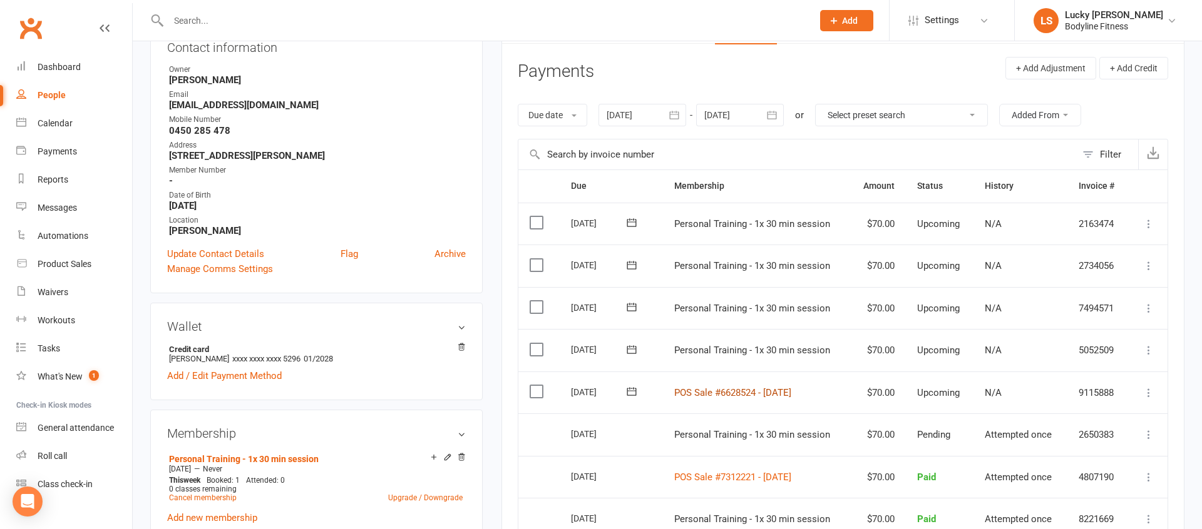
click at [791, 392] on link "POS Sale #6628524 - September 16, 2025" at bounding box center [732, 392] width 117 height 11
click at [389, 130] on strong "0450 285 478" at bounding box center [317, 130] width 297 height 11
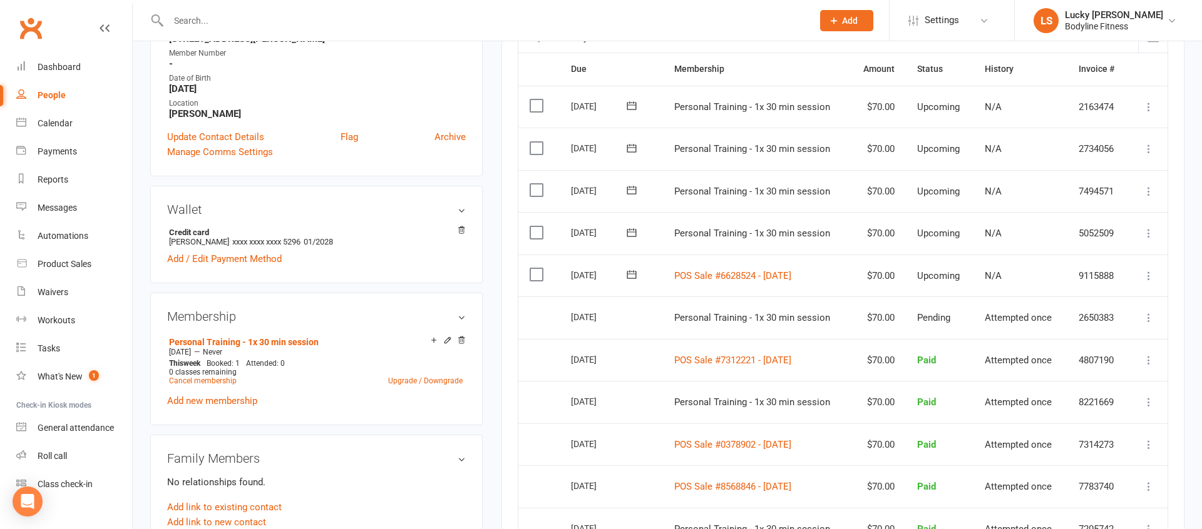
scroll to position [309, 0]
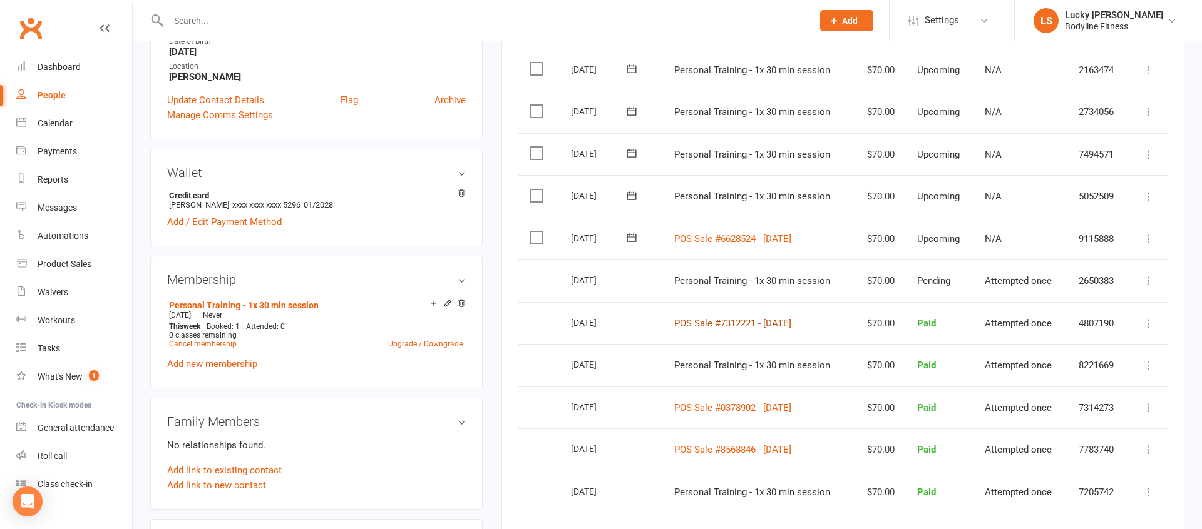
click at [791, 325] on link "POS Sale #7312221 - September 10, 2025" at bounding box center [732, 323] width 117 height 11
click at [47, 56] on link "Dashboard" at bounding box center [74, 67] width 116 height 28
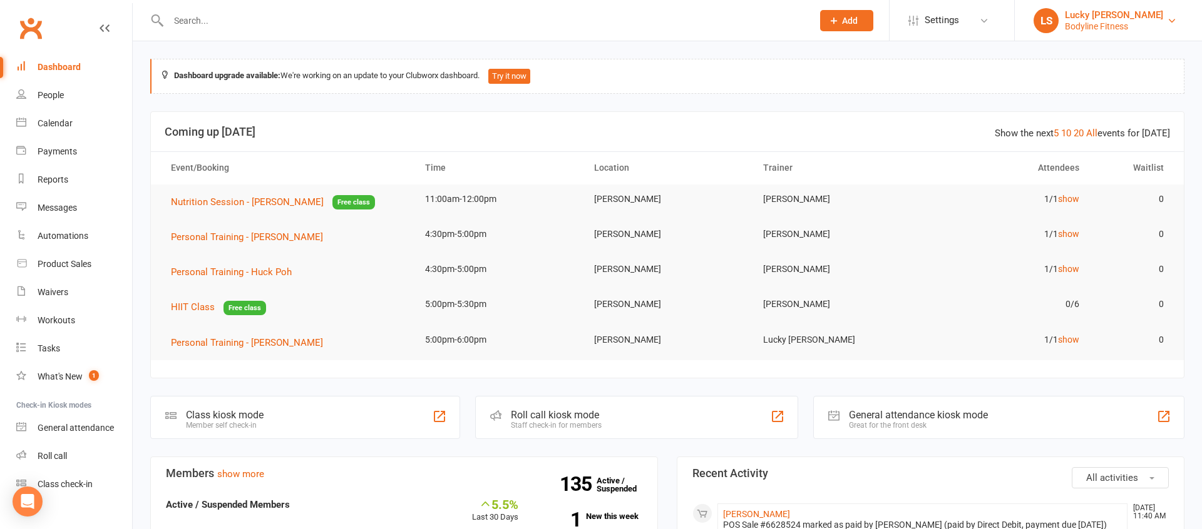
click at [1068, 26] on div "Bodyline Fitness" at bounding box center [1114, 26] width 98 height 11
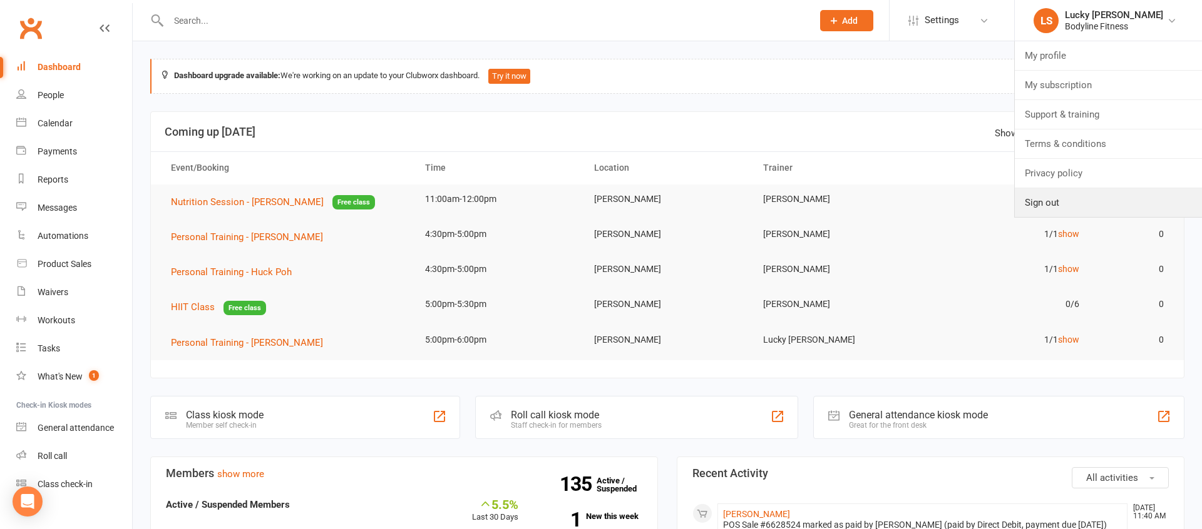
click at [1052, 201] on link "Sign out" at bounding box center [1108, 202] width 187 height 29
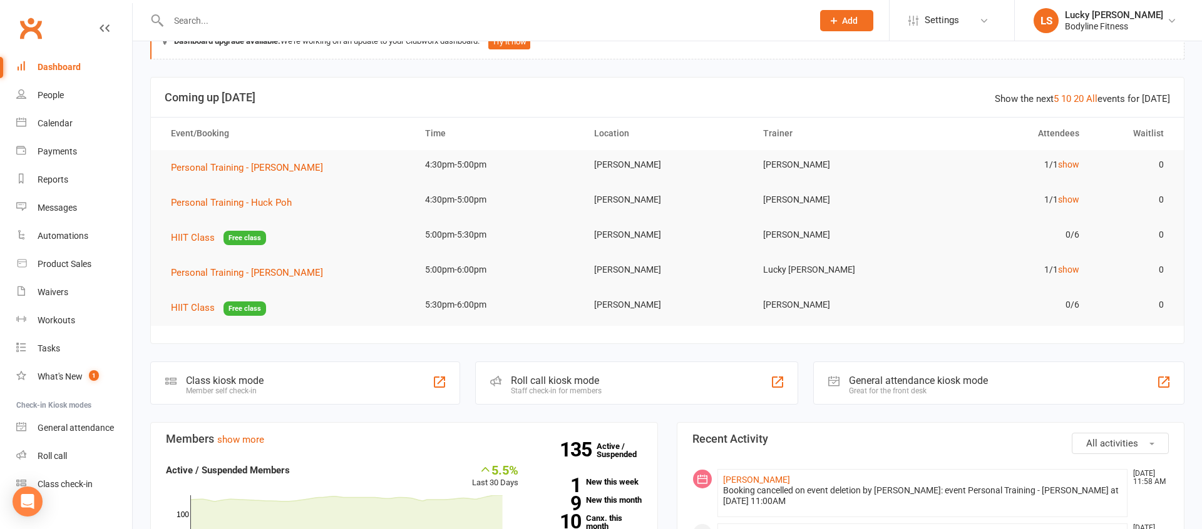
scroll to position [26, 0]
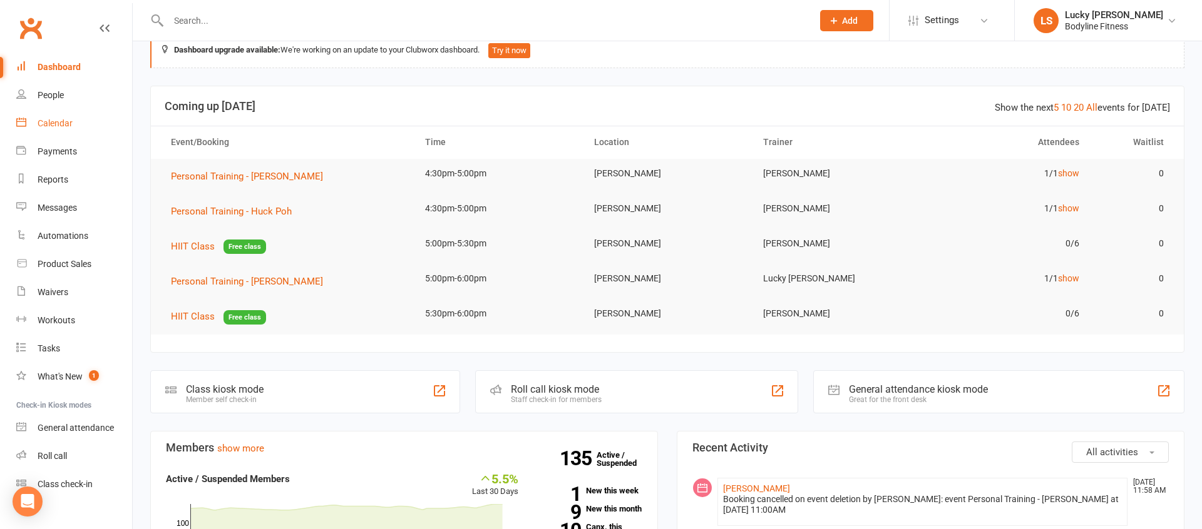
click at [58, 123] on div "Calendar" at bounding box center [55, 123] width 35 height 10
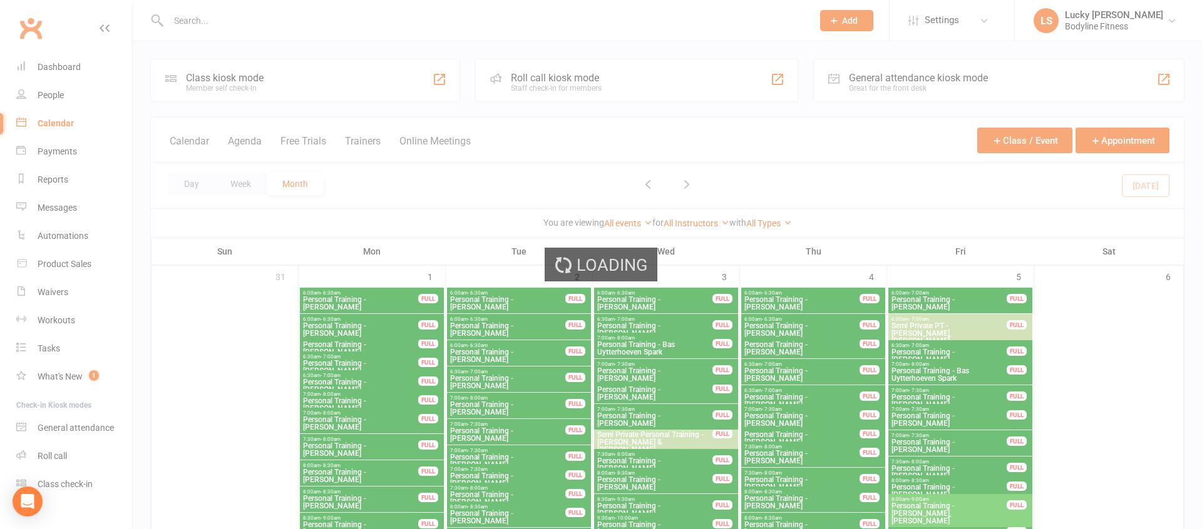
click at [249, 185] on div "Loading" at bounding box center [601, 264] width 1202 height 529
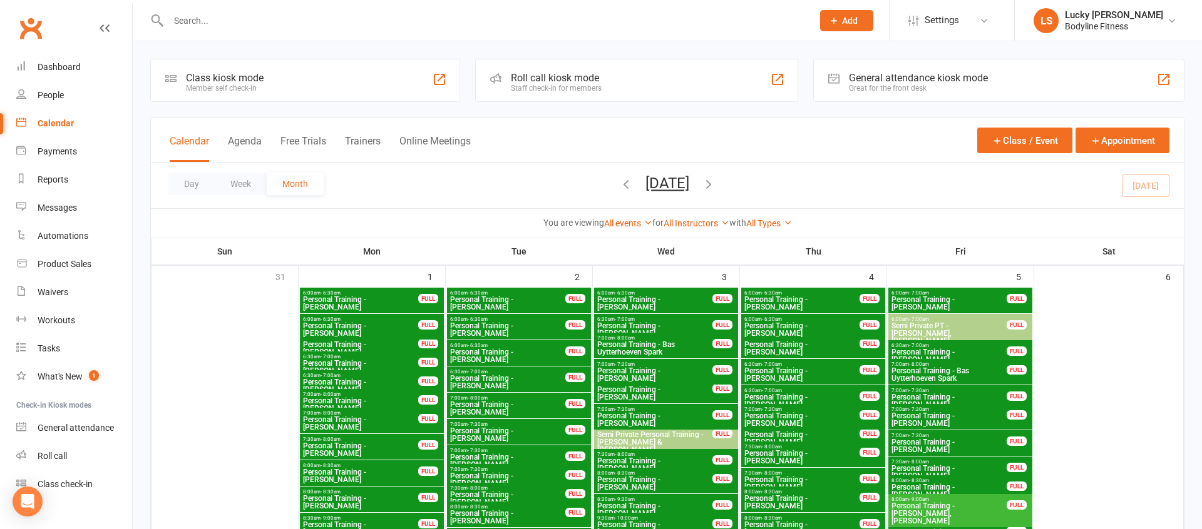
drag, startPoint x: 249, startPoint y: 185, endPoint x: 509, endPoint y: 205, distance: 261.1
click at [249, 185] on button "Week" at bounding box center [241, 184] width 52 height 23
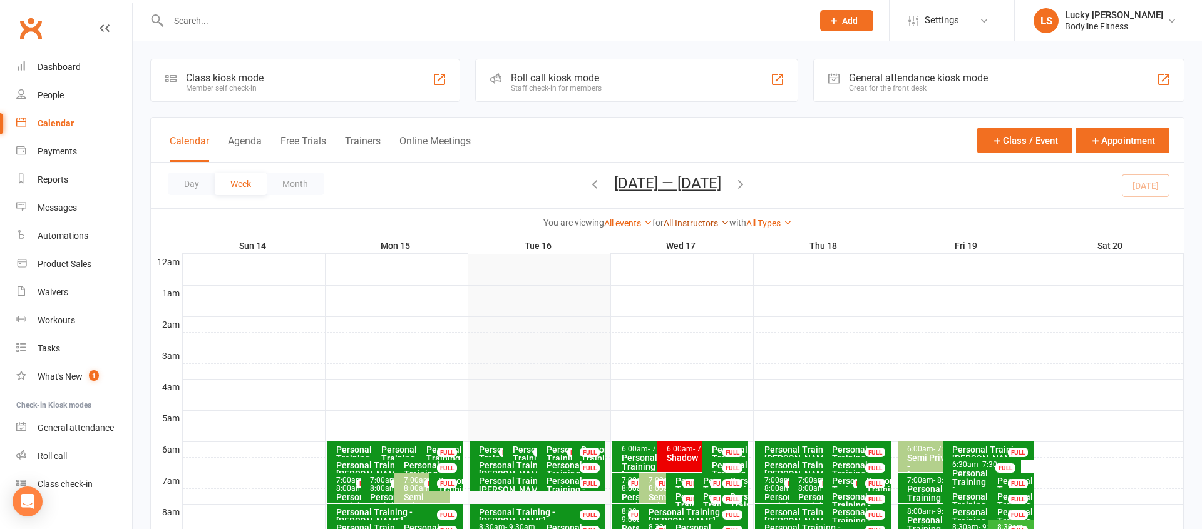
click at [696, 219] on link "All Instructors" at bounding box center [696, 223] width 66 height 10
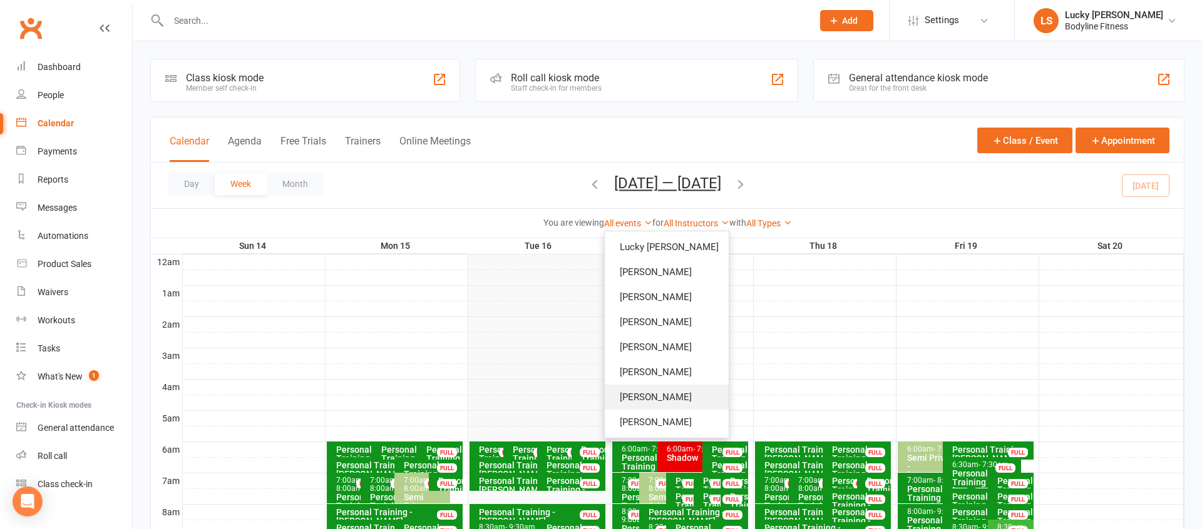
click at [660, 396] on link "[PERSON_NAME]" at bounding box center [667, 397] width 124 height 25
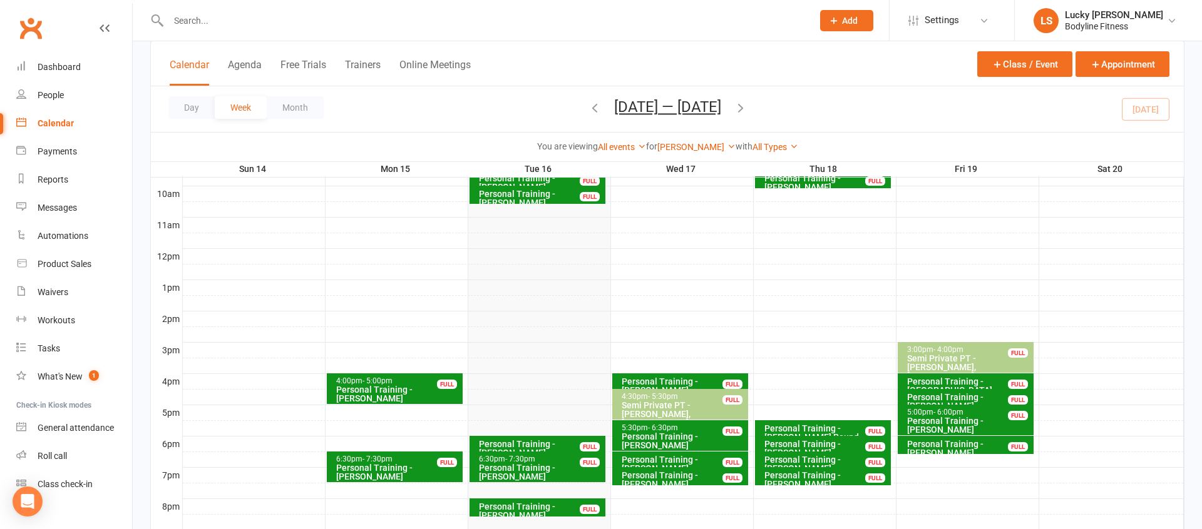
scroll to position [408, 0]
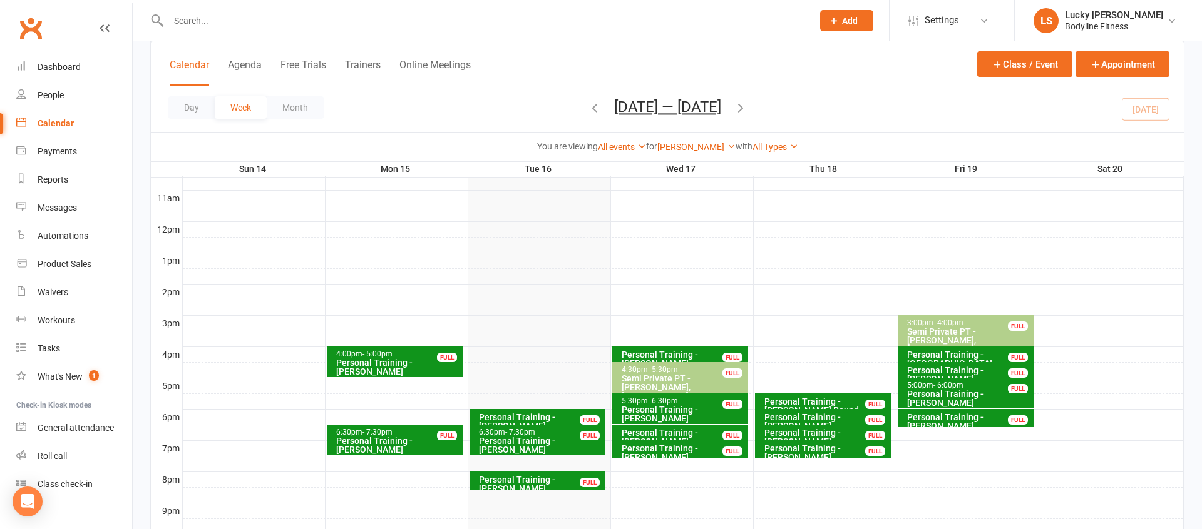
click at [553, 416] on div "Personal Training - [PERSON_NAME]" at bounding box center [540, 422] width 125 height 18
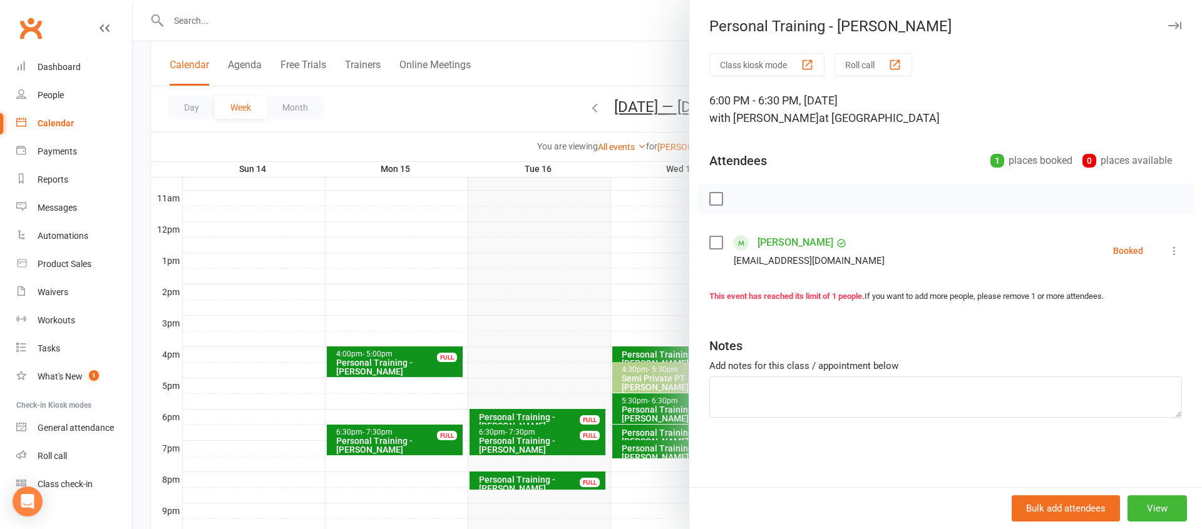
click at [536, 378] on div at bounding box center [667, 264] width 1069 height 529
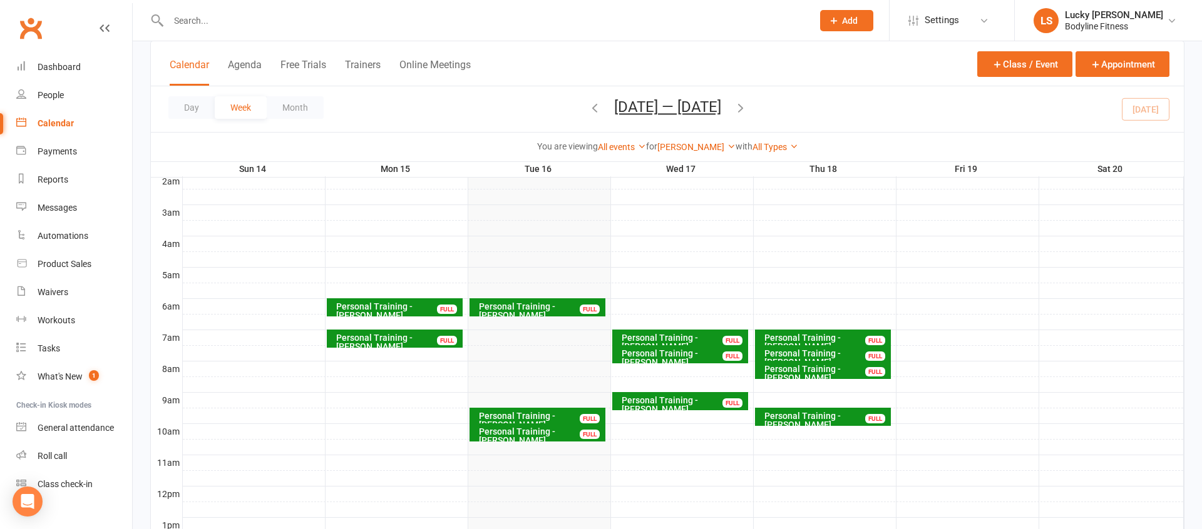
scroll to position [141, 0]
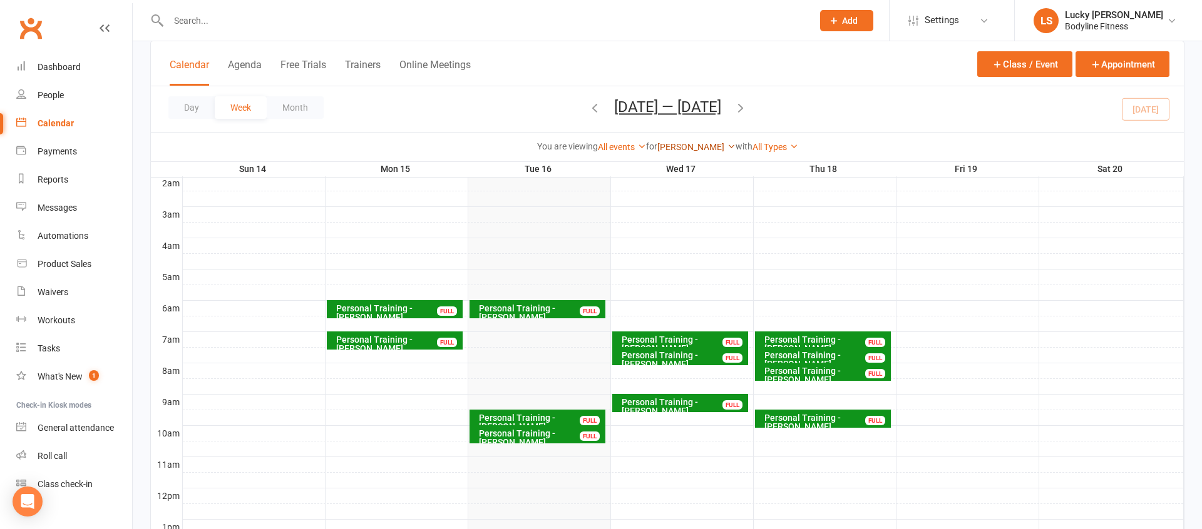
click at [697, 147] on link "[PERSON_NAME]" at bounding box center [696, 147] width 78 height 10
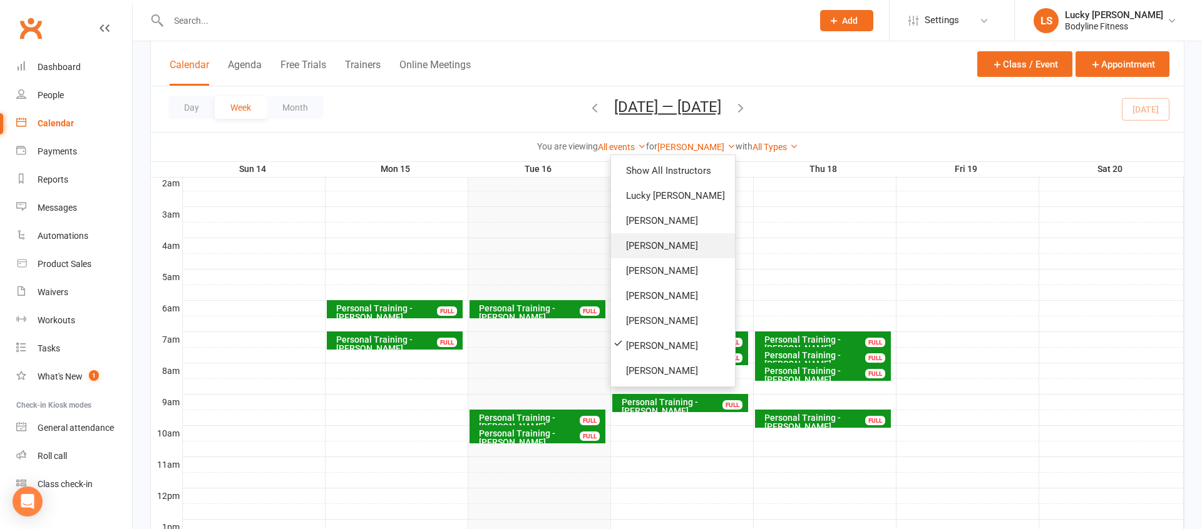
click at [676, 242] on link "[PERSON_NAME]" at bounding box center [673, 245] width 124 height 25
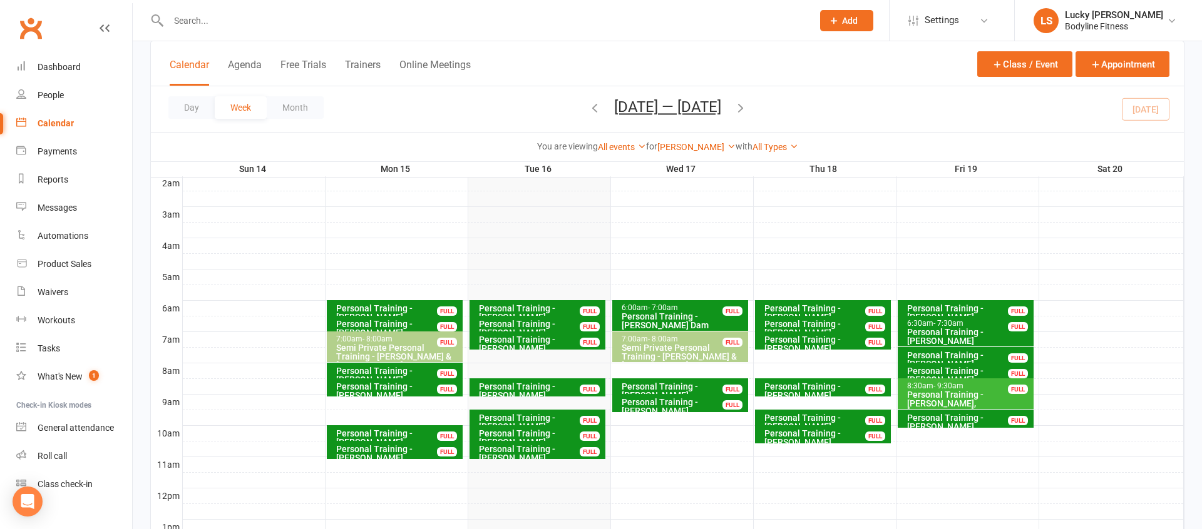
click at [747, 109] on icon "button" at bounding box center [741, 108] width 14 height 14
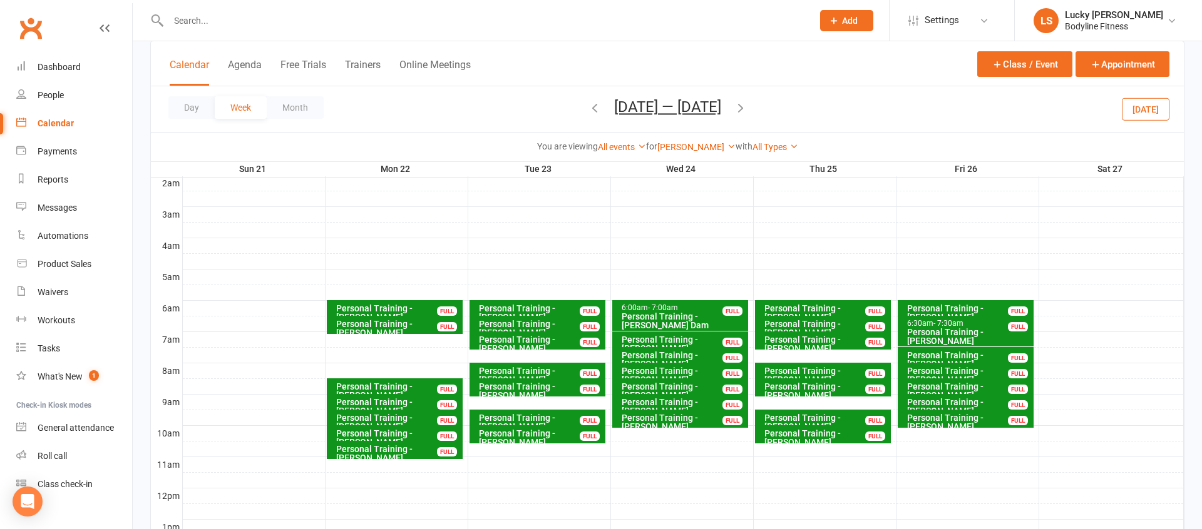
drag, startPoint x: 745, startPoint y: 108, endPoint x: 759, endPoint y: 131, distance: 26.6
click at [745, 108] on icon "button" at bounding box center [741, 108] width 14 height 14
click at [747, 110] on icon "button" at bounding box center [741, 108] width 14 height 14
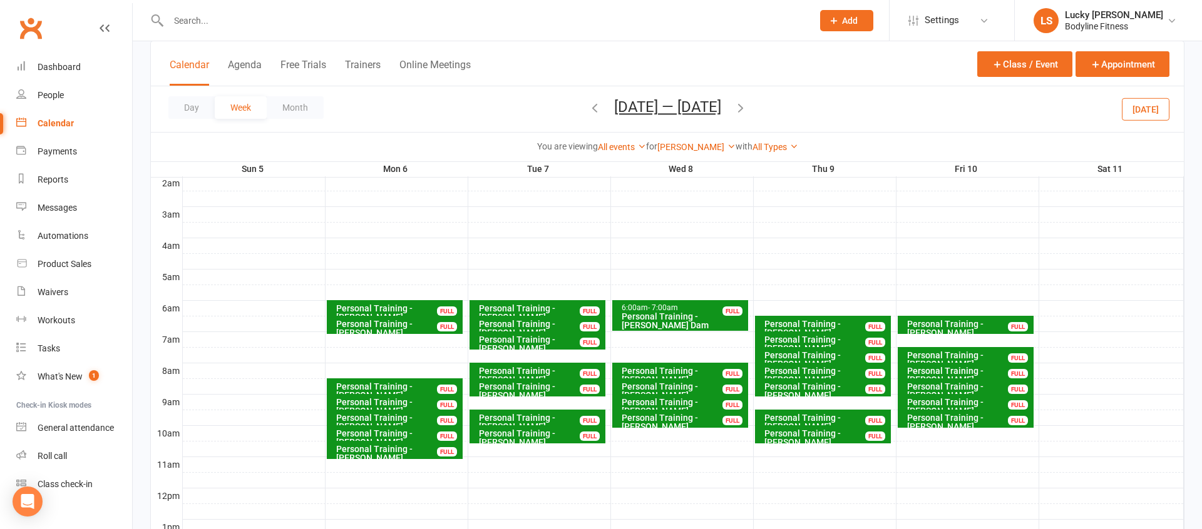
click at [1138, 110] on button "[DATE]" at bounding box center [1146, 109] width 48 height 23
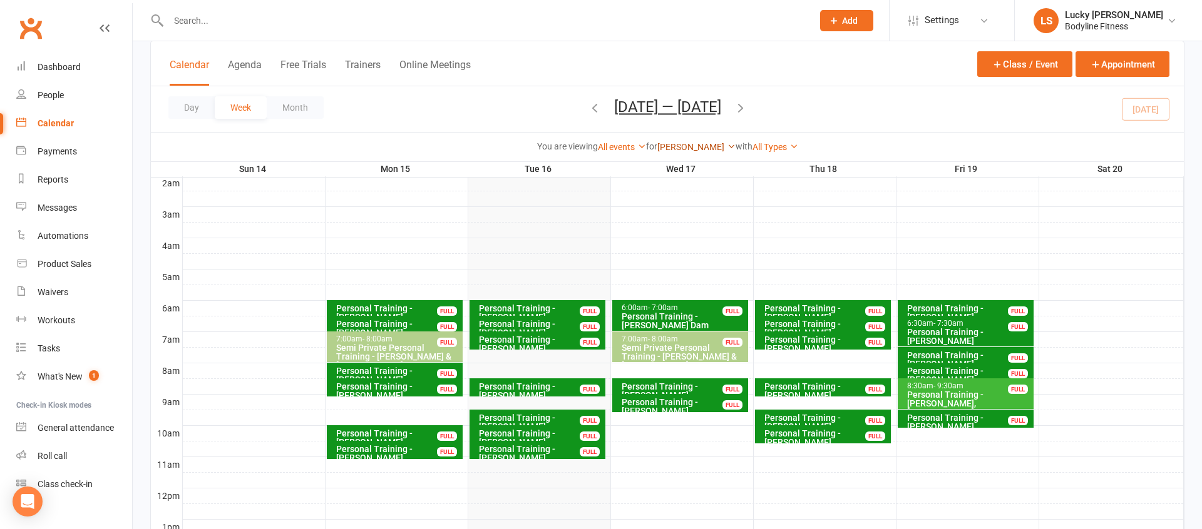
click at [697, 145] on link "[PERSON_NAME]" at bounding box center [696, 147] width 78 height 10
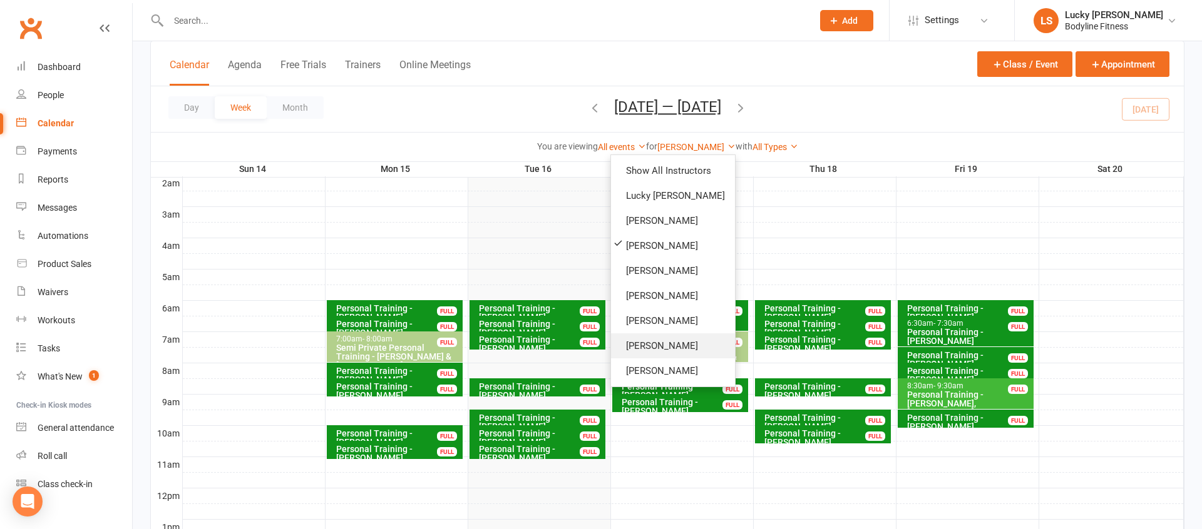
click at [660, 341] on link "[PERSON_NAME]" at bounding box center [673, 346] width 124 height 25
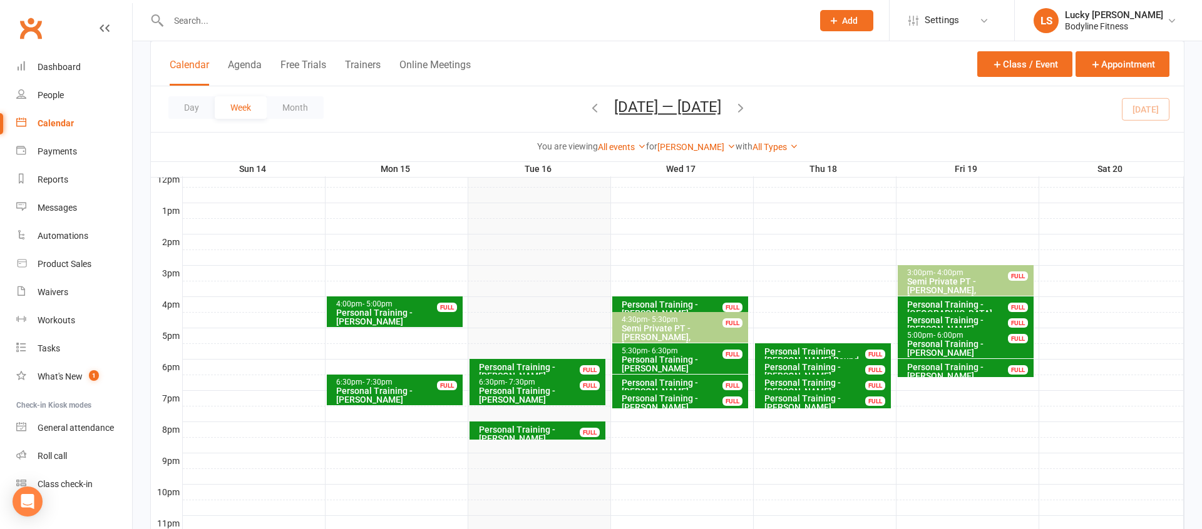
scroll to position [512, 0]
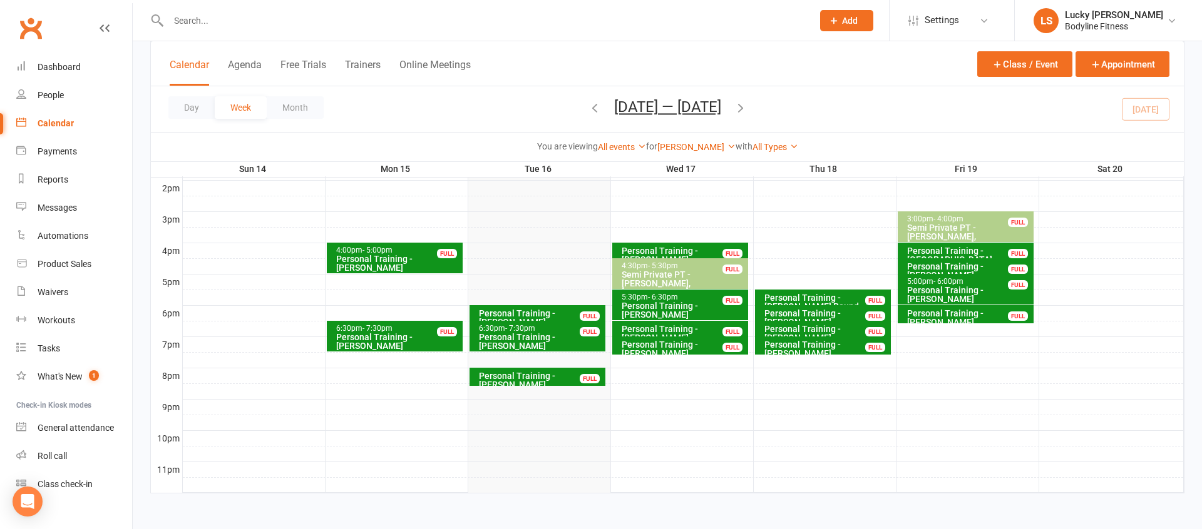
click at [570, 314] on div "Personal Training - [PERSON_NAME]" at bounding box center [540, 318] width 125 height 18
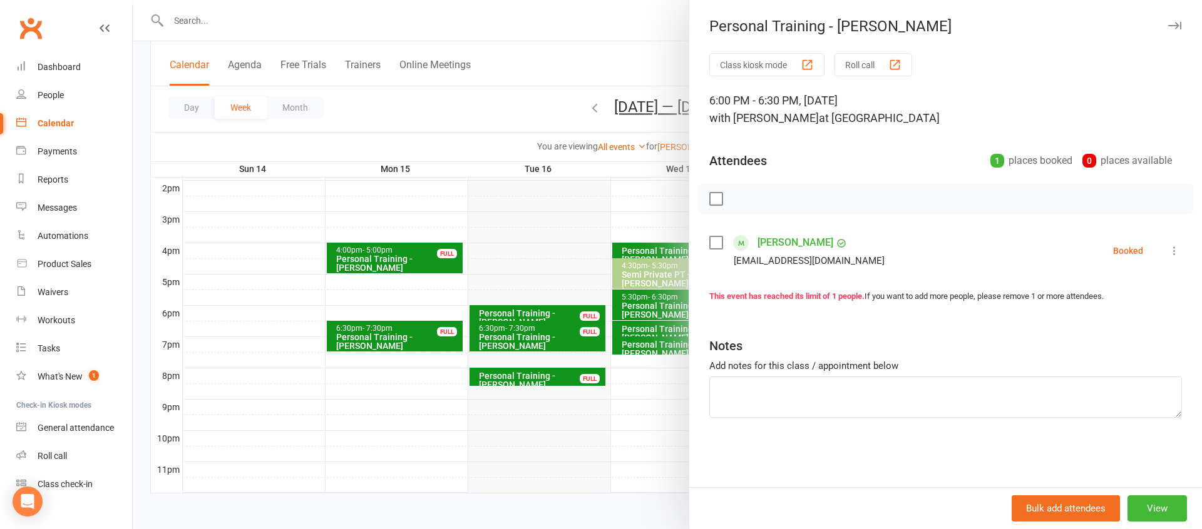
click at [637, 433] on div at bounding box center [667, 264] width 1069 height 529
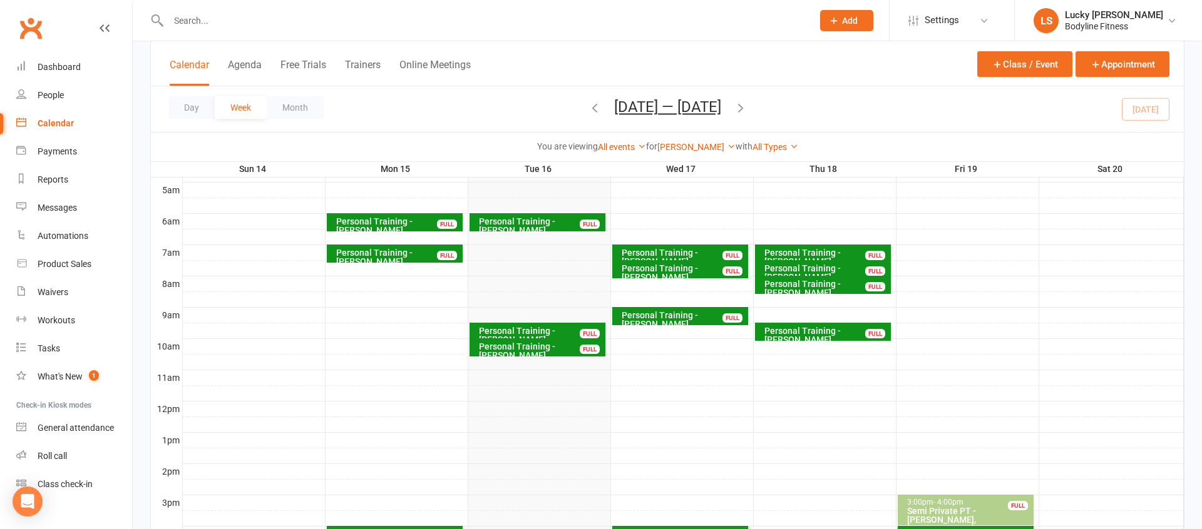
scroll to position [227, 0]
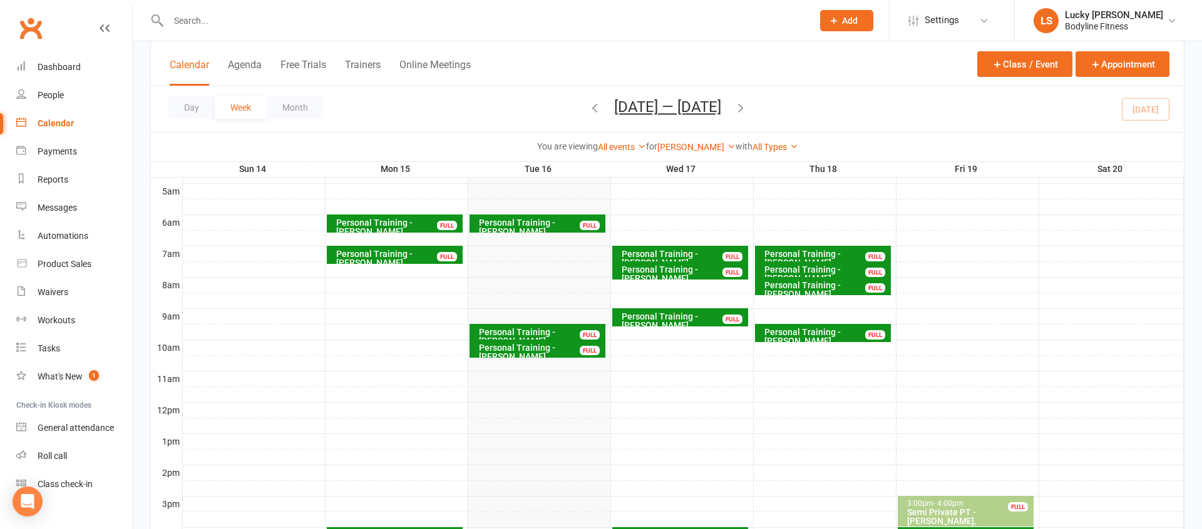
click at [744, 106] on icon "button" at bounding box center [741, 108] width 14 height 14
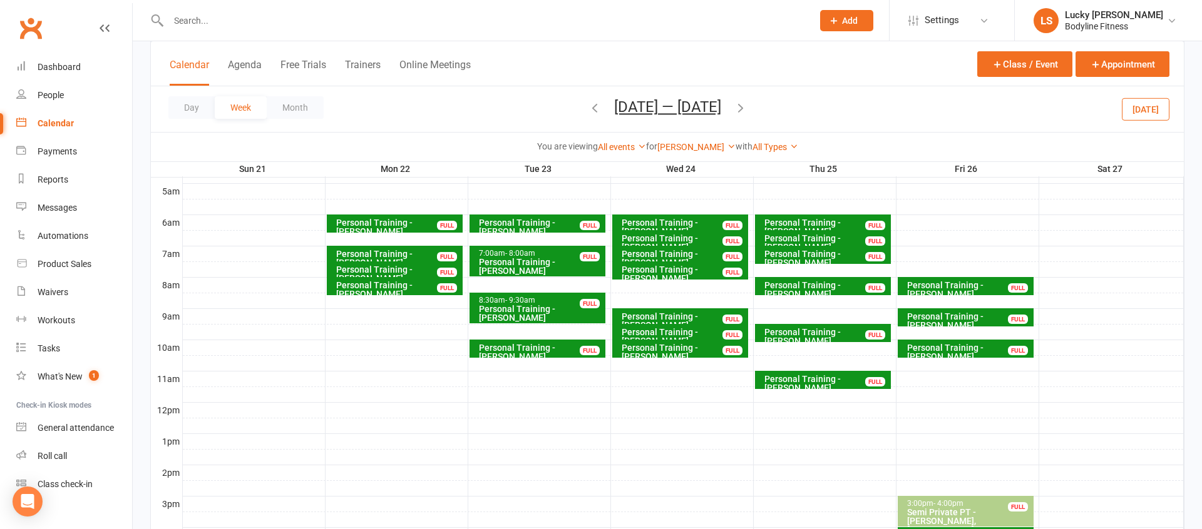
click at [1143, 106] on button "[DATE]" at bounding box center [1146, 109] width 48 height 23
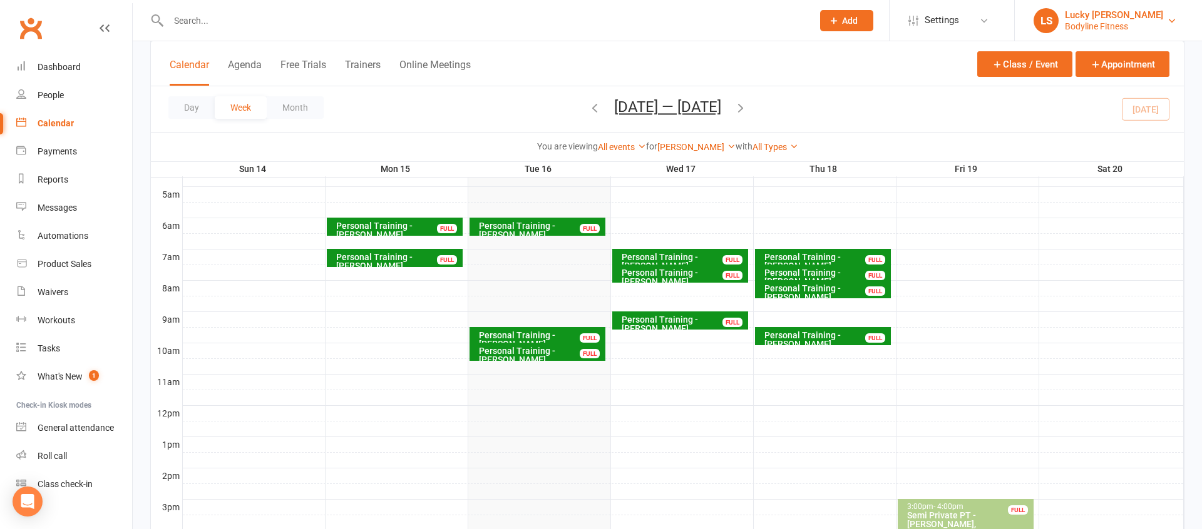
scroll to position [223, 0]
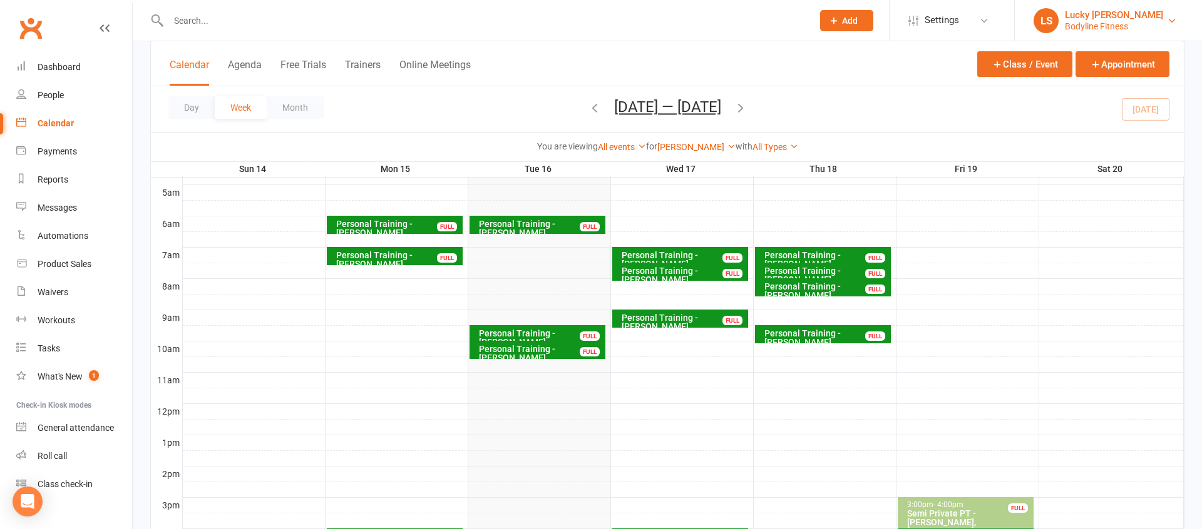
click at [1090, 21] on div "Bodyline Fitness" at bounding box center [1114, 26] width 98 height 11
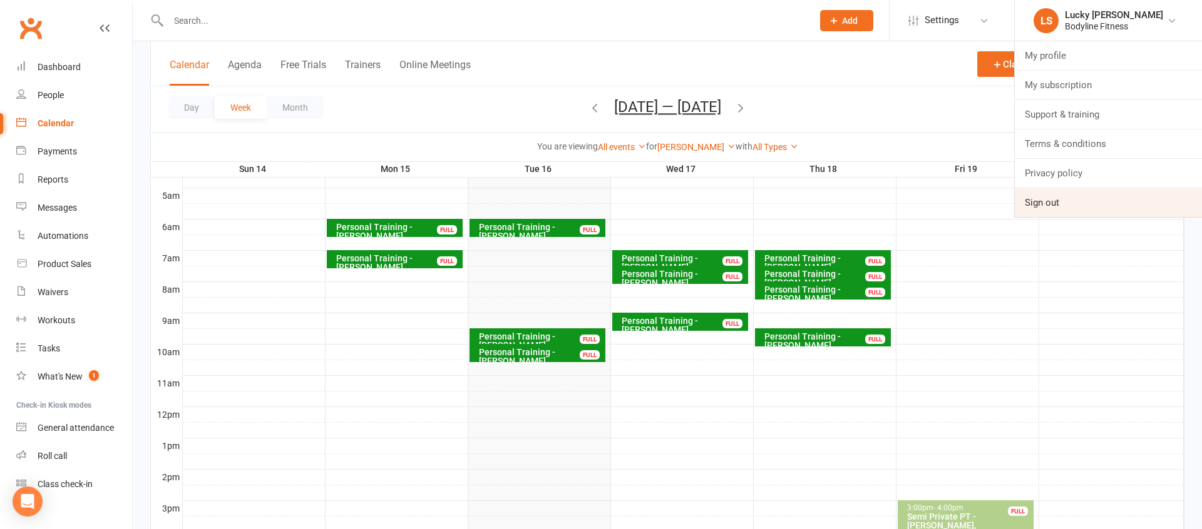
click at [1066, 197] on link "Sign out" at bounding box center [1108, 202] width 187 height 29
